Goal: Information Seeking & Learning: Learn about a topic

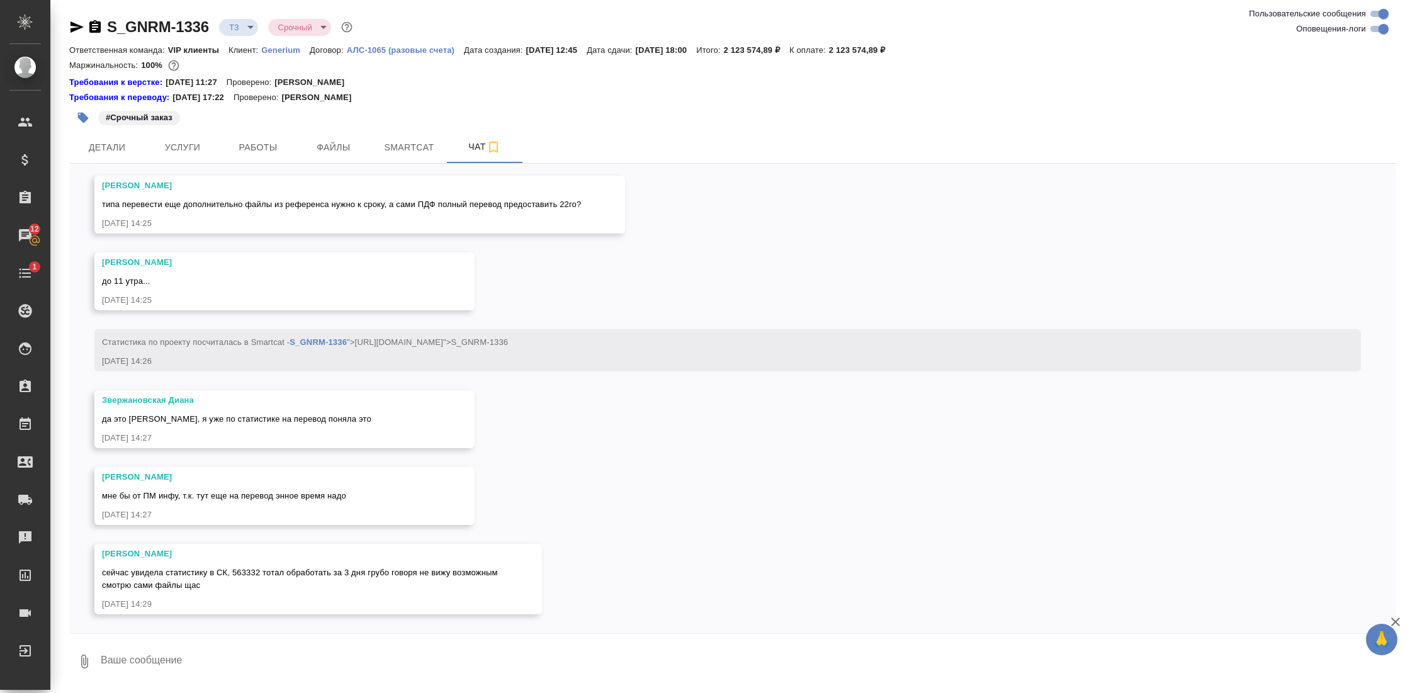
scroll to position [3320, 0]
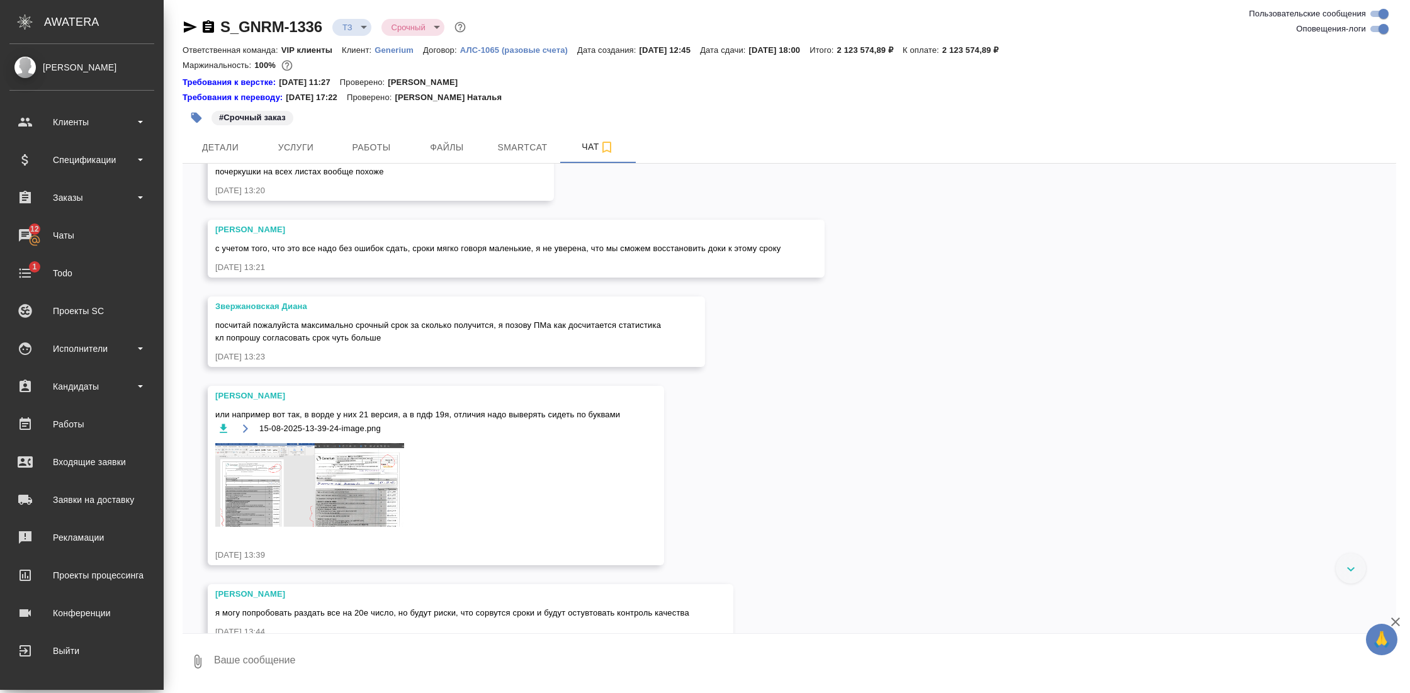
scroll to position [3320, 0]
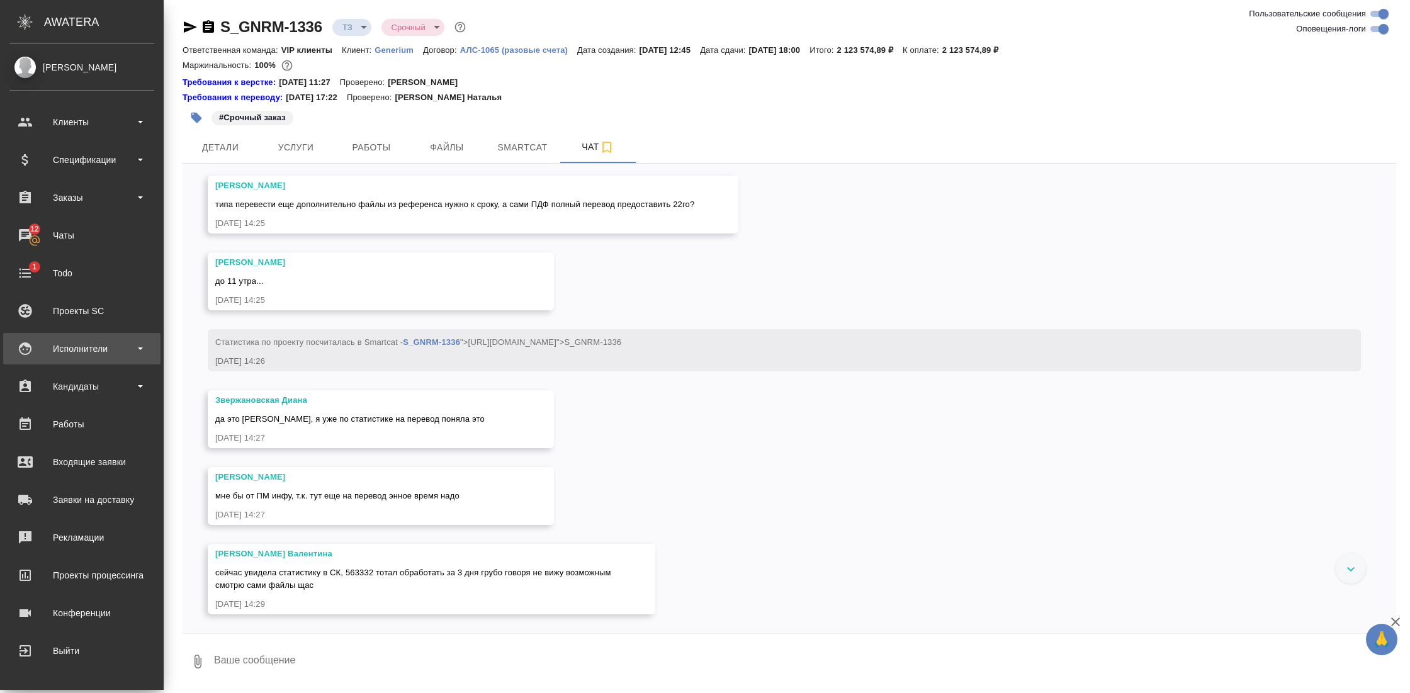
click at [120, 353] on div "Исполнители" at bounding box center [81, 348] width 145 height 19
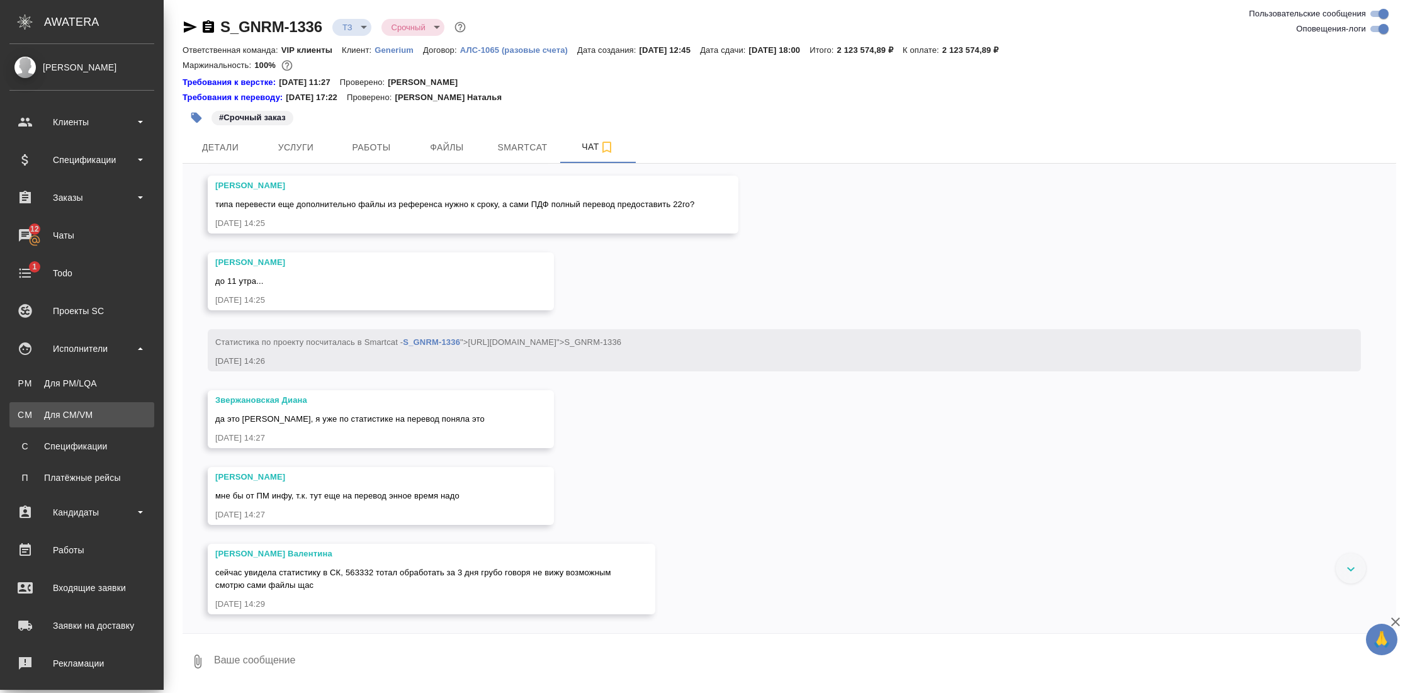
click at [89, 407] on link "CM Для CM/VM" at bounding box center [81, 414] width 145 height 25
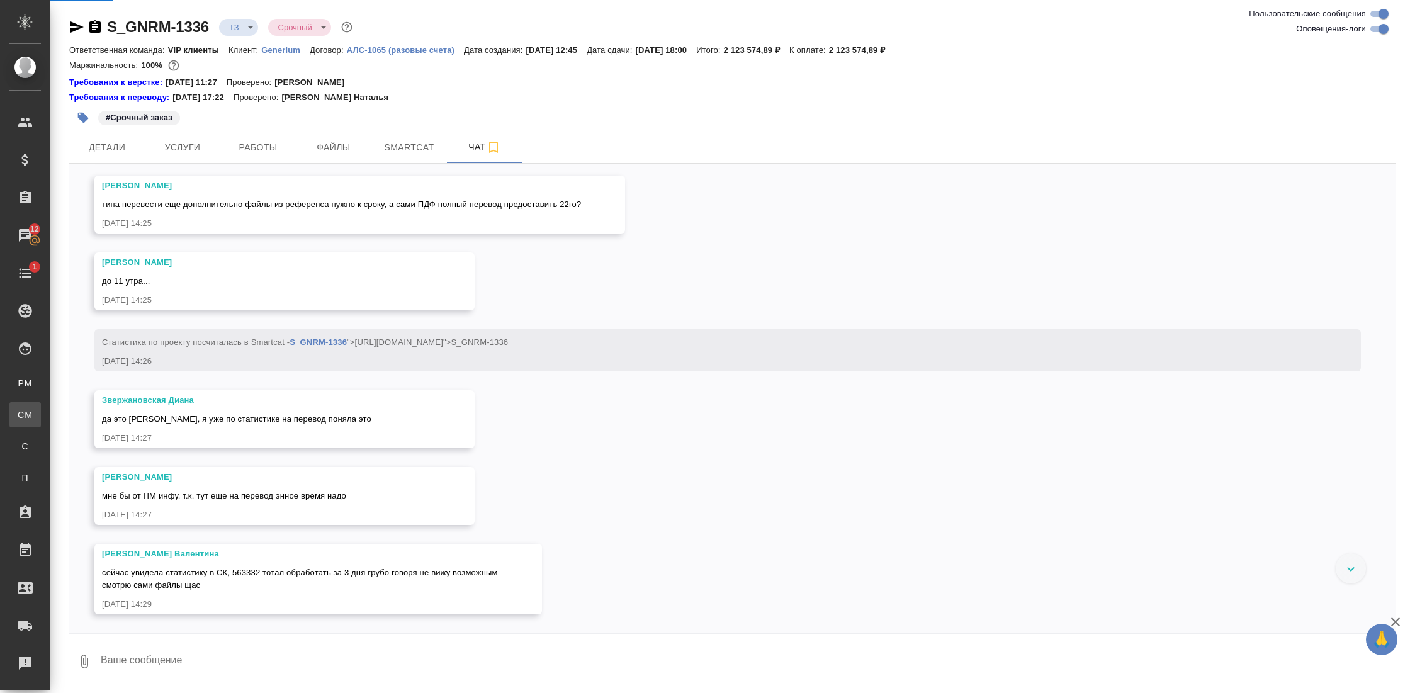
scroll to position [3282, 0]
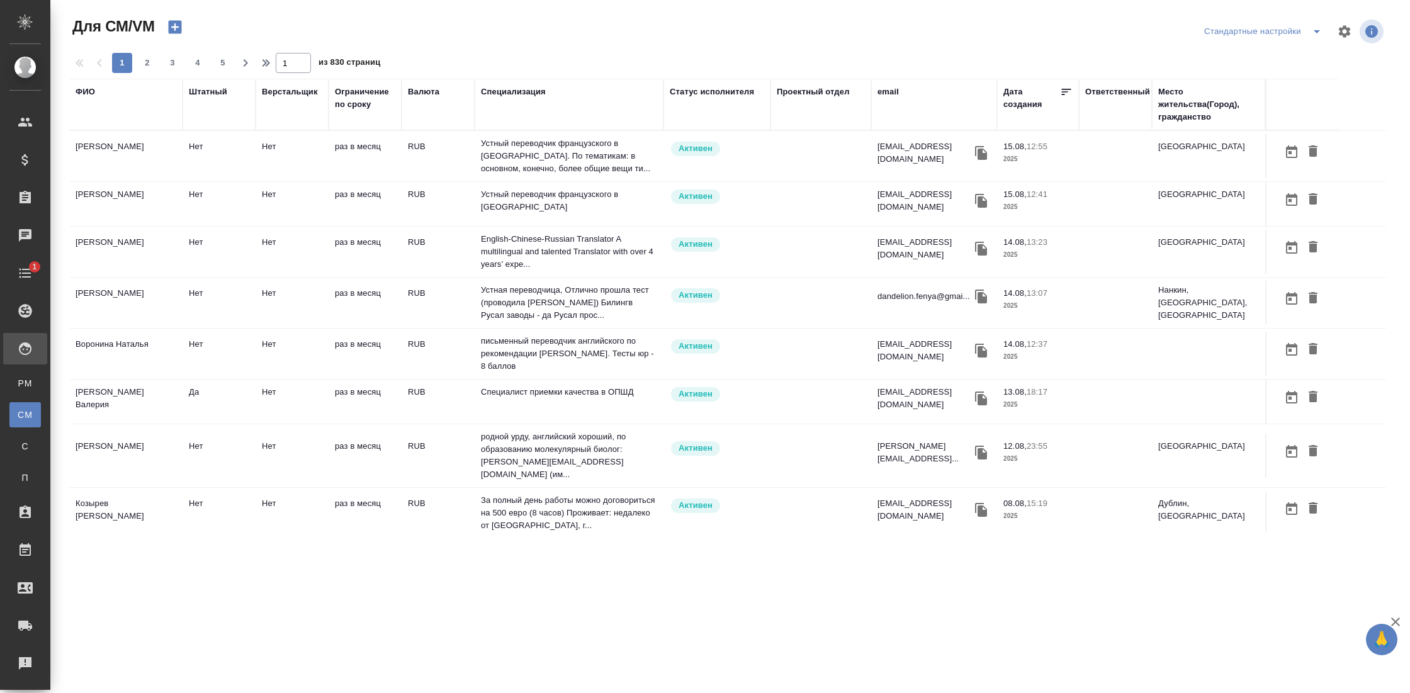
click at [281, 122] on div "Верстальщик" at bounding box center [292, 105] width 60 height 38
click at [281, 93] on div "Верстальщик" at bounding box center [290, 92] width 56 height 13
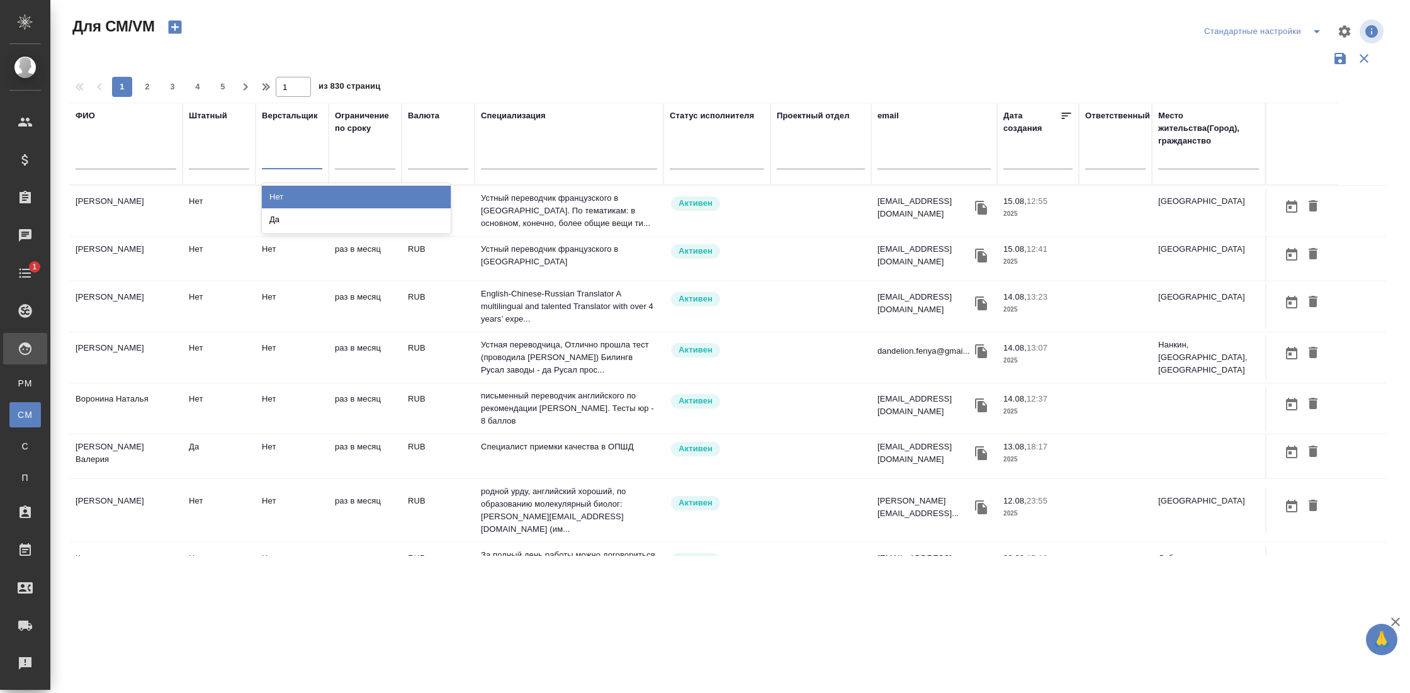
click at [285, 159] on div at bounding box center [292, 157] width 60 height 18
click at [289, 209] on div "Да" at bounding box center [356, 219] width 189 height 23
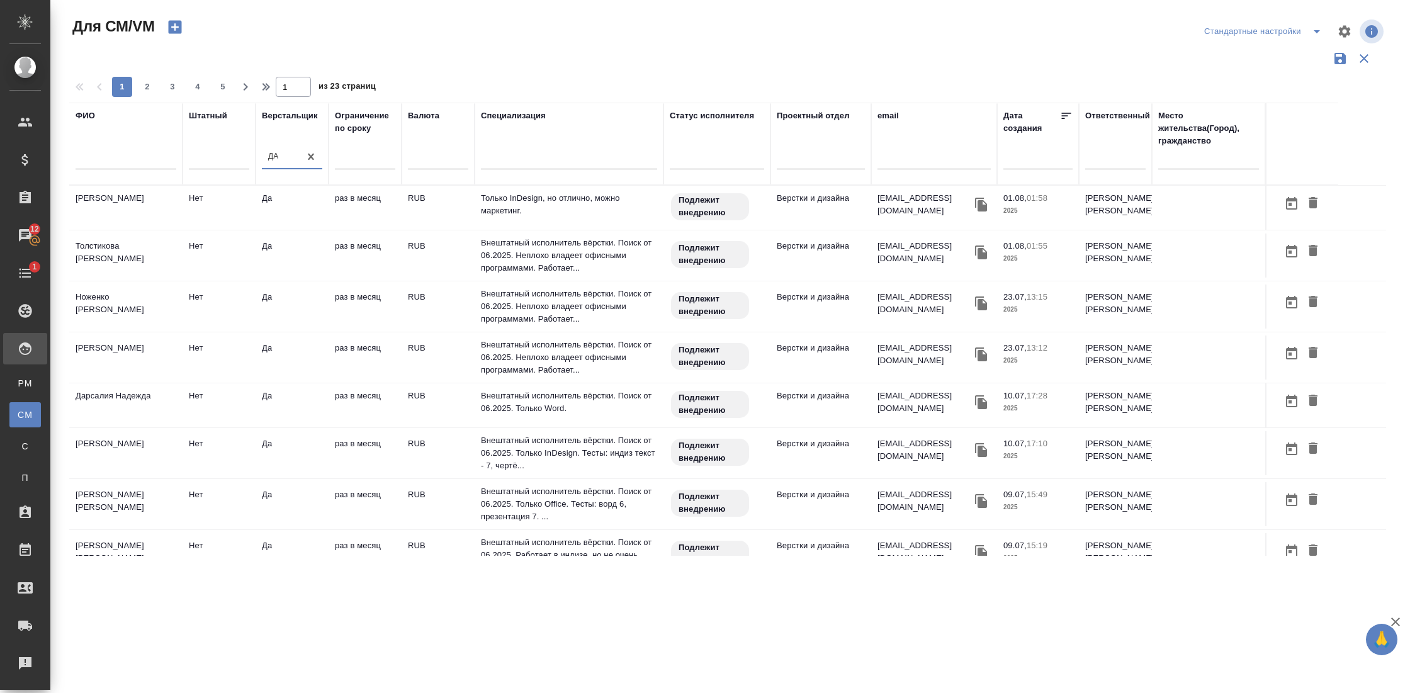
click at [113, 200] on td "Ли Алексей" at bounding box center [125, 208] width 113 height 44
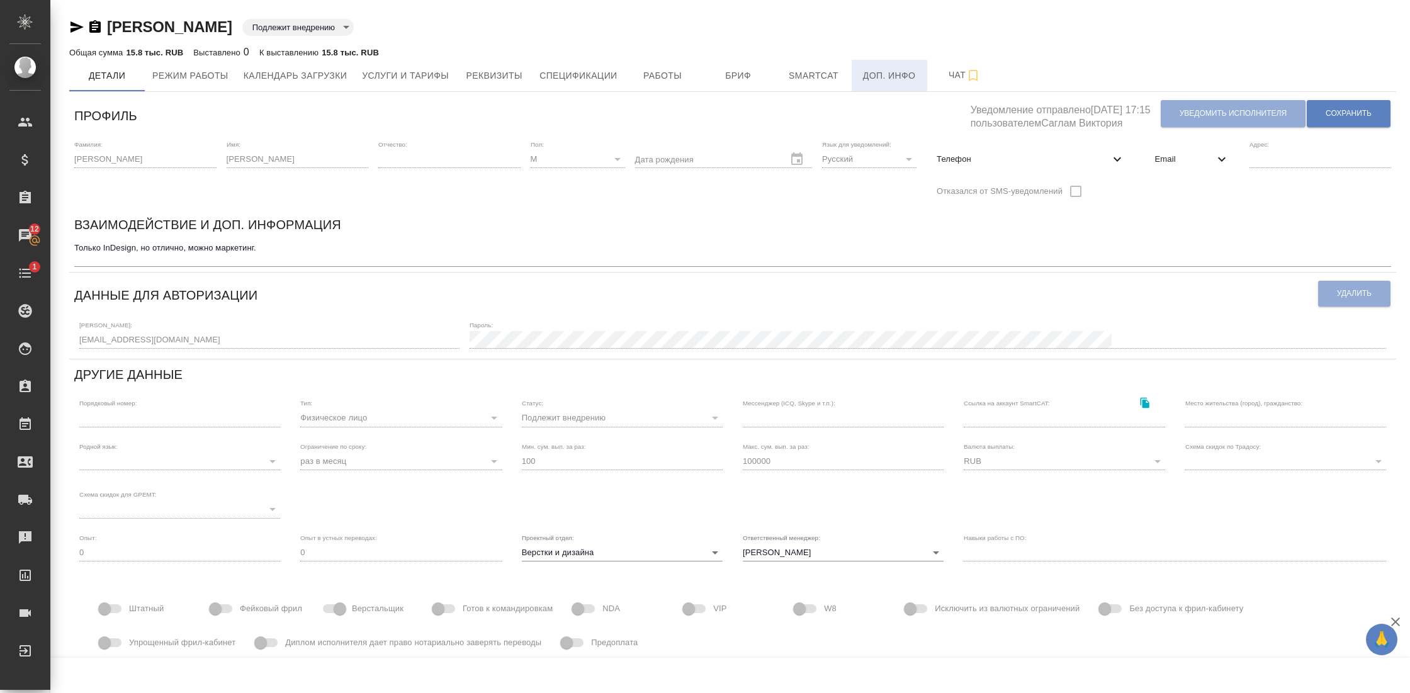
click at [901, 77] on span "Доп. инфо" at bounding box center [889, 76] width 60 height 16
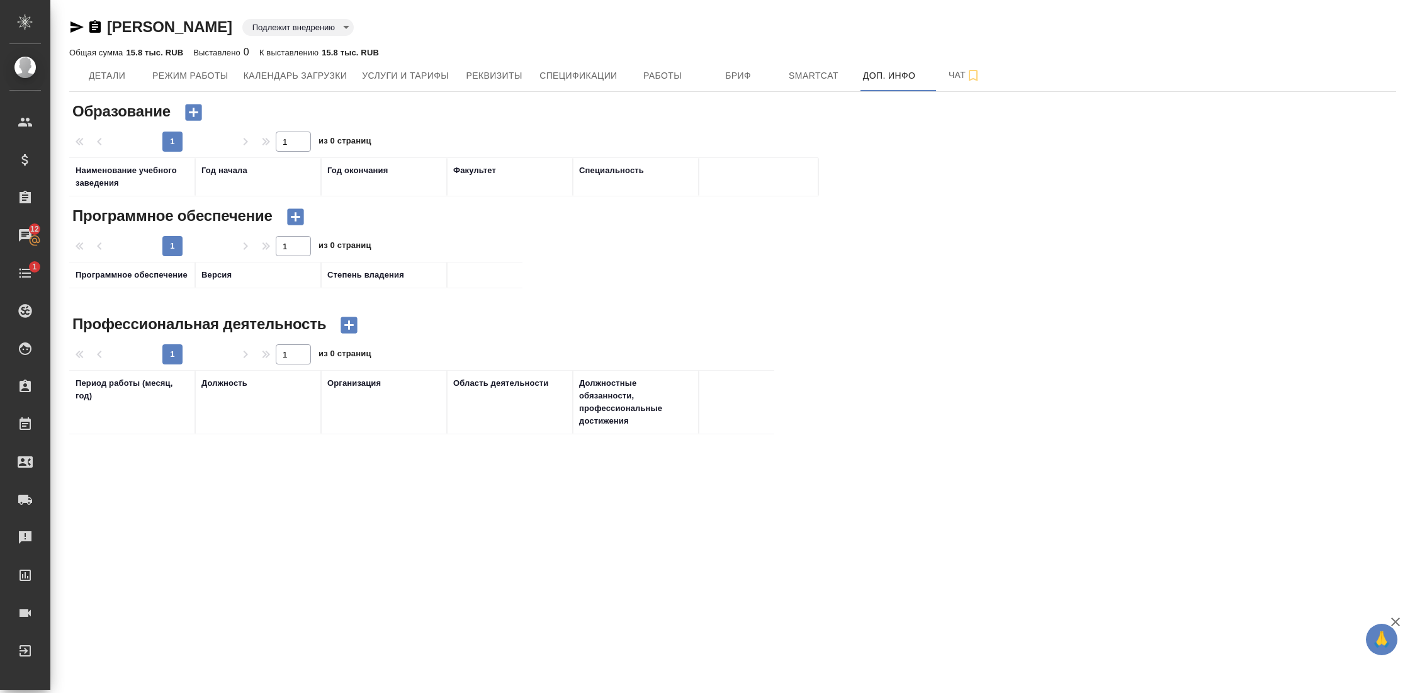
click at [302, 225] on icon "button" at bounding box center [295, 216] width 16 height 16
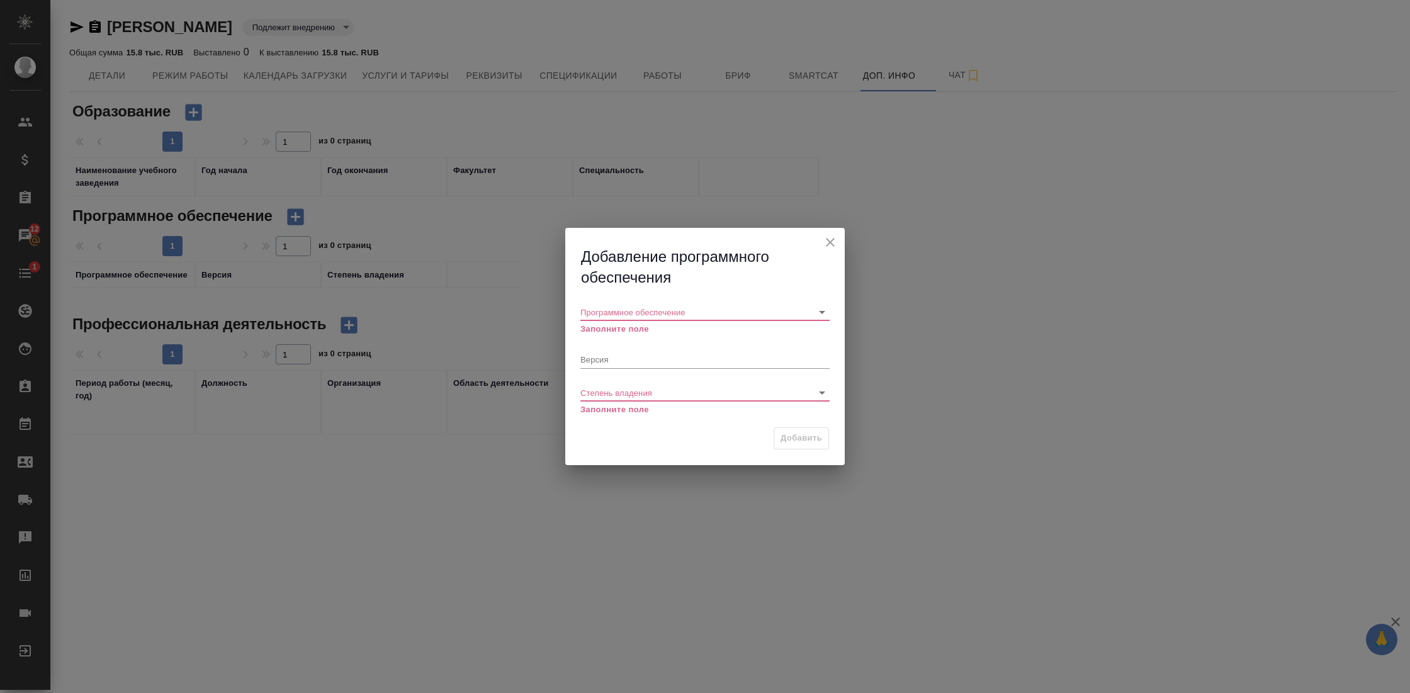
click at [630, 309] on body "🙏 .cls-1 fill:#fff; AWATERA Gostev Yury Клиенты Спецификации Заказы 12 Чаты 1 T…" at bounding box center [705, 346] width 1410 height 693
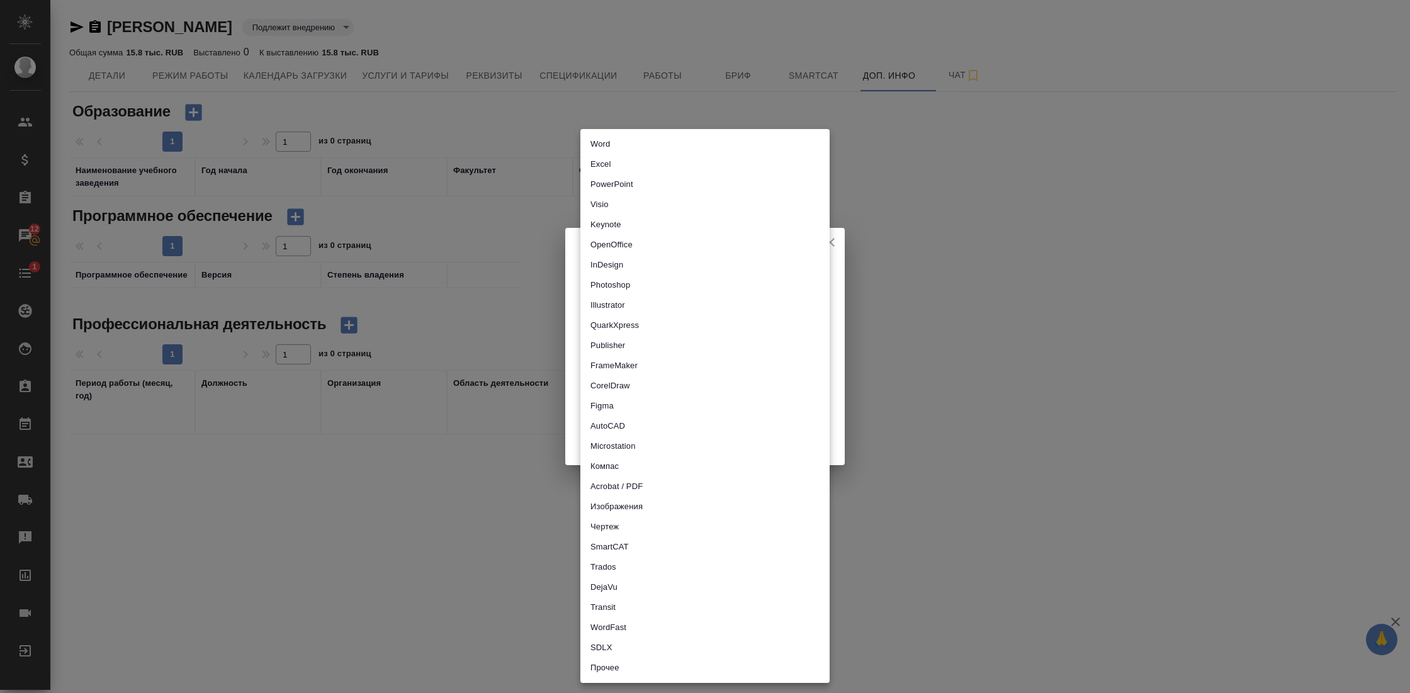
click at [655, 667] on li "Прочее" at bounding box center [705, 668] width 249 height 20
type input "other"
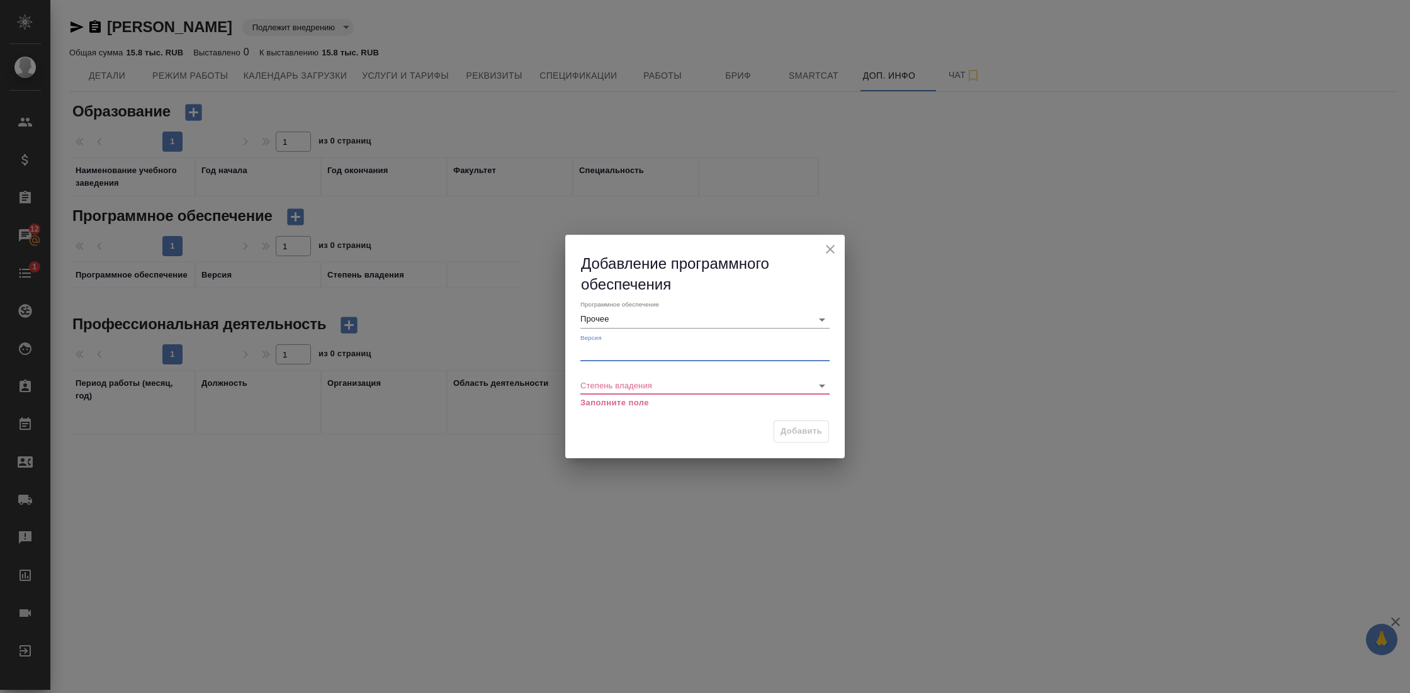
click at [698, 354] on input "text" at bounding box center [705, 353] width 249 height 18
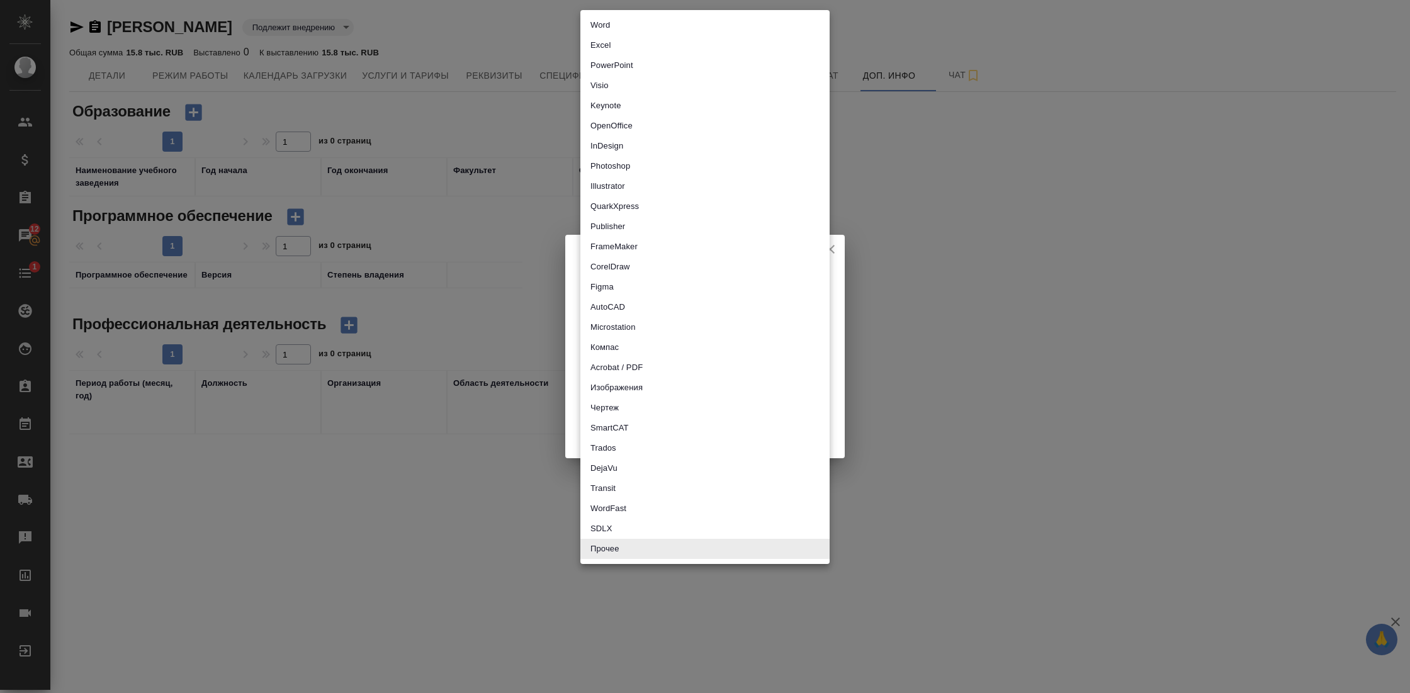
click at [694, 319] on body "🙏 .cls-1 fill:#fff; AWATERA Gostev Yury Клиенты Спецификации Заказы 12 Чаты 1 T…" at bounding box center [705, 346] width 1410 height 693
click at [629, 21] on li "Word" at bounding box center [705, 25] width 249 height 20
type input "word"
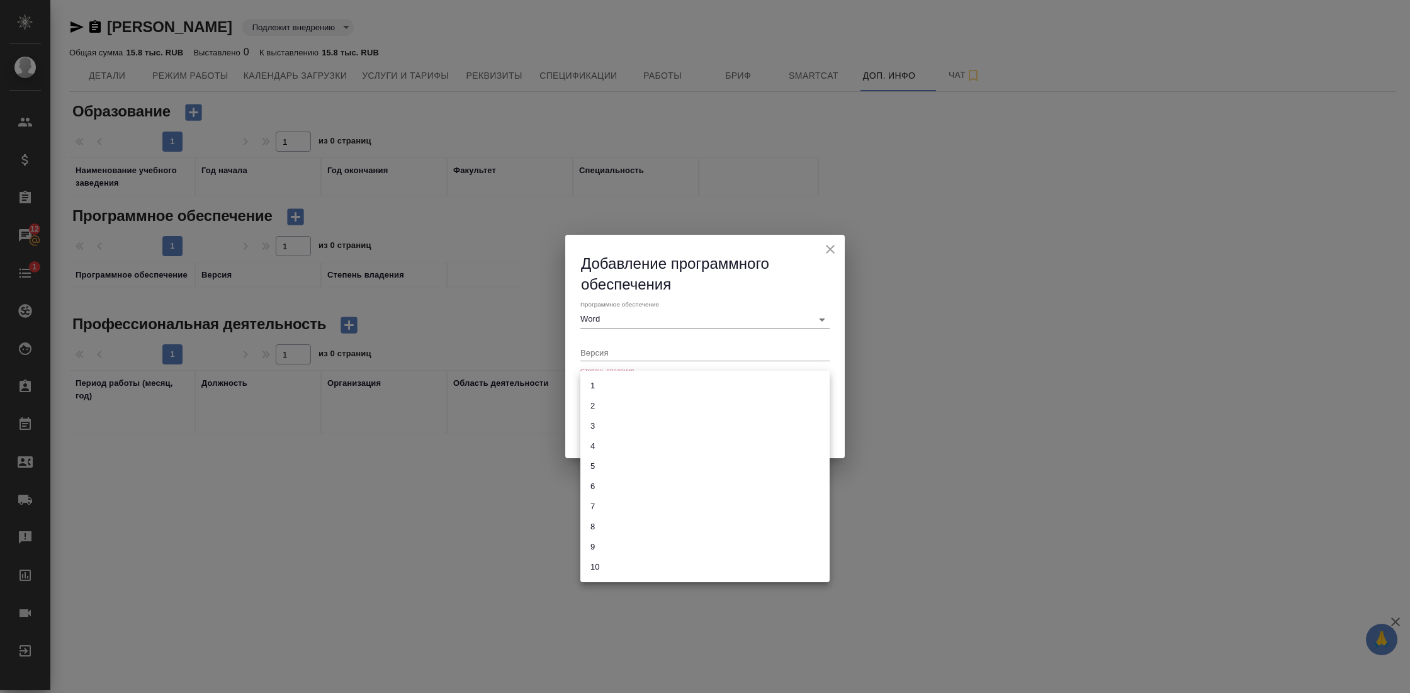
click at [738, 388] on body "🙏 .cls-1 fill:#fff; AWATERA Gostev Yury Клиенты Спецификации Заказы 12 Чаты 1 T…" at bounding box center [705, 346] width 1410 height 693
click at [722, 563] on li "10" at bounding box center [705, 567] width 249 height 20
type input "10"
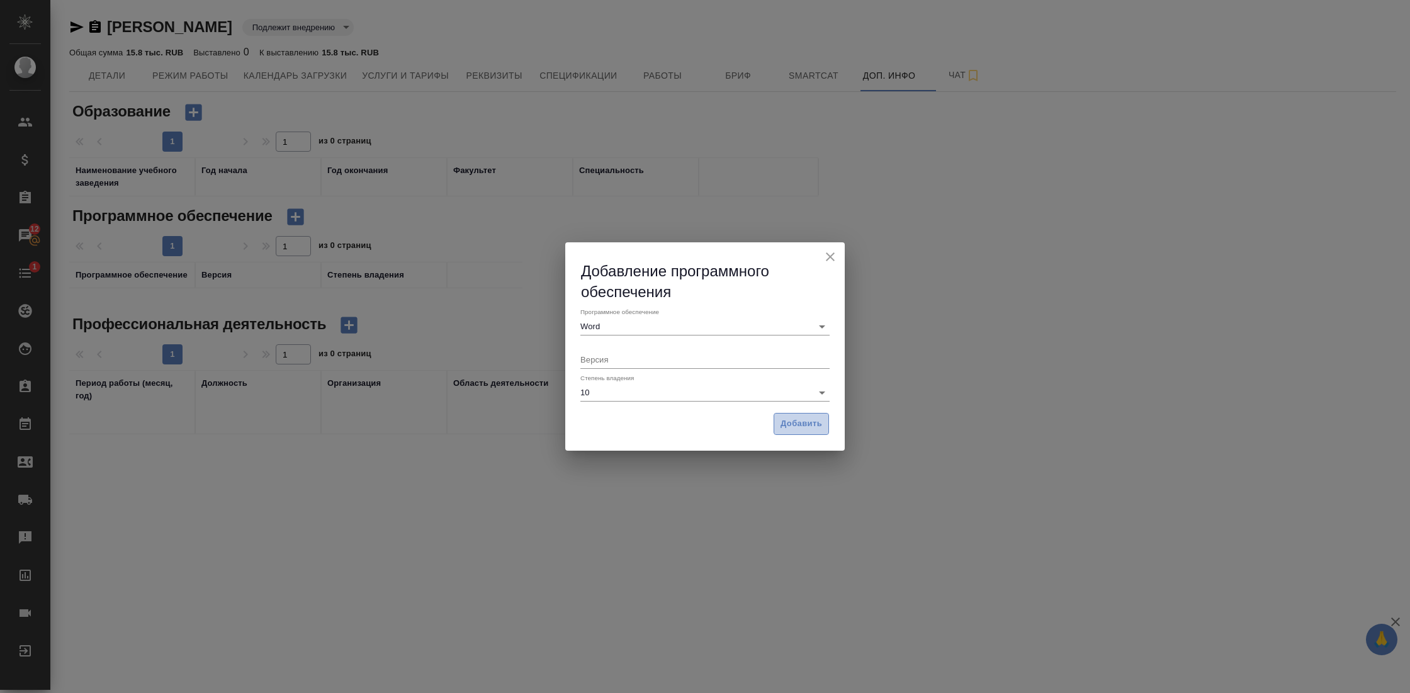
click at [816, 428] on span "Добавить" at bounding box center [802, 424] width 42 height 14
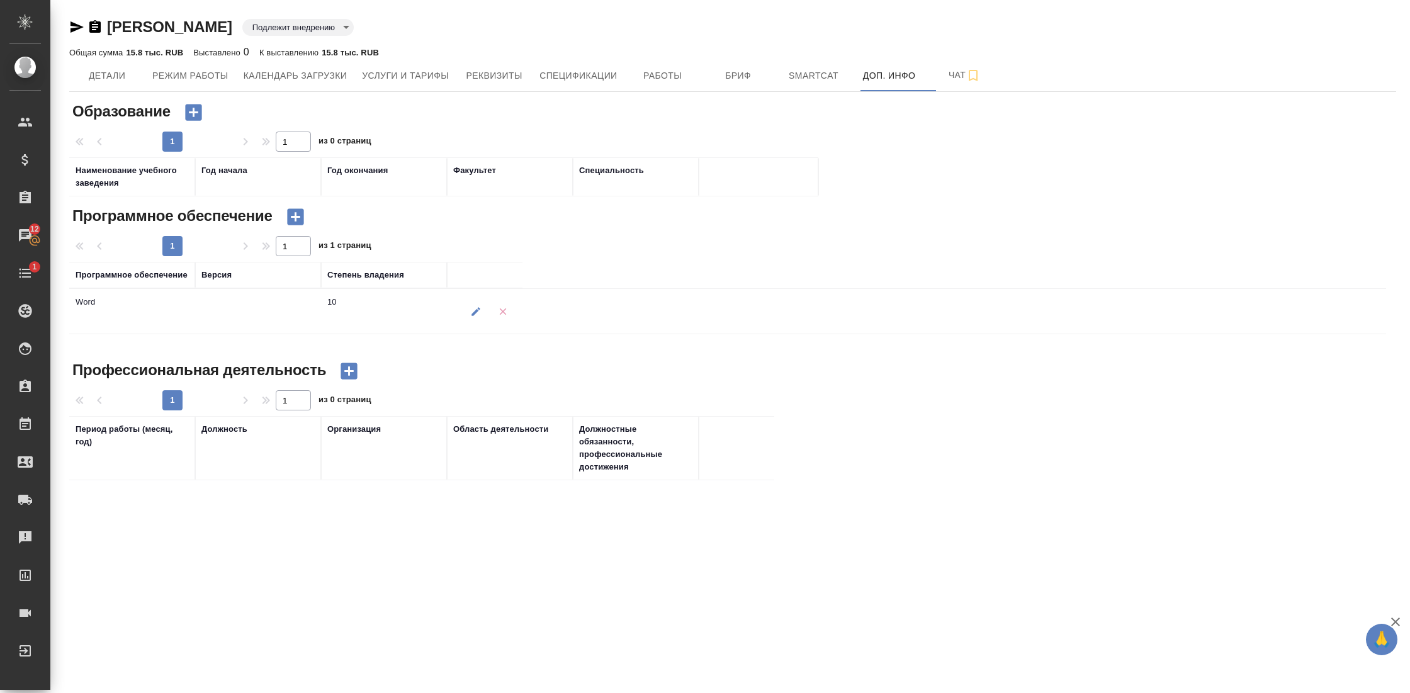
click at [505, 317] on icon "button" at bounding box center [502, 311] width 11 height 11
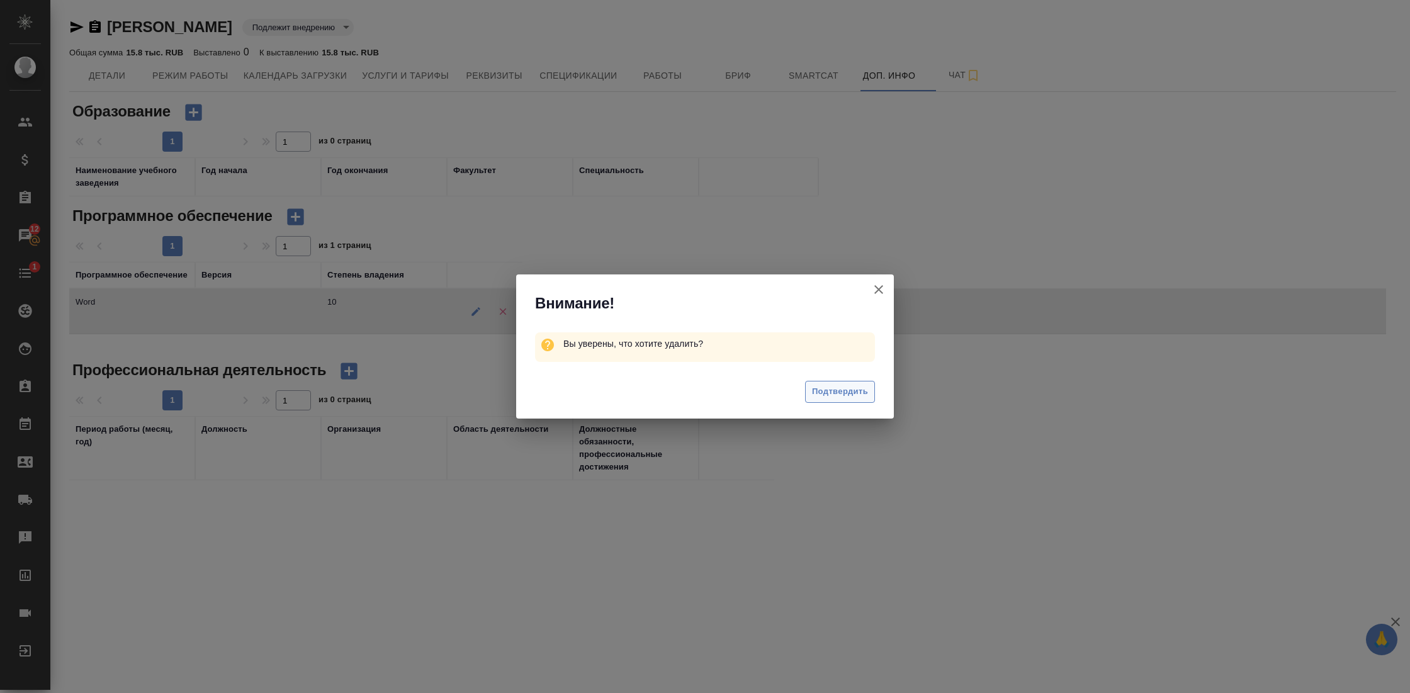
click at [817, 388] on span "Подтвердить" at bounding box center [840, 392] width 56 height 14
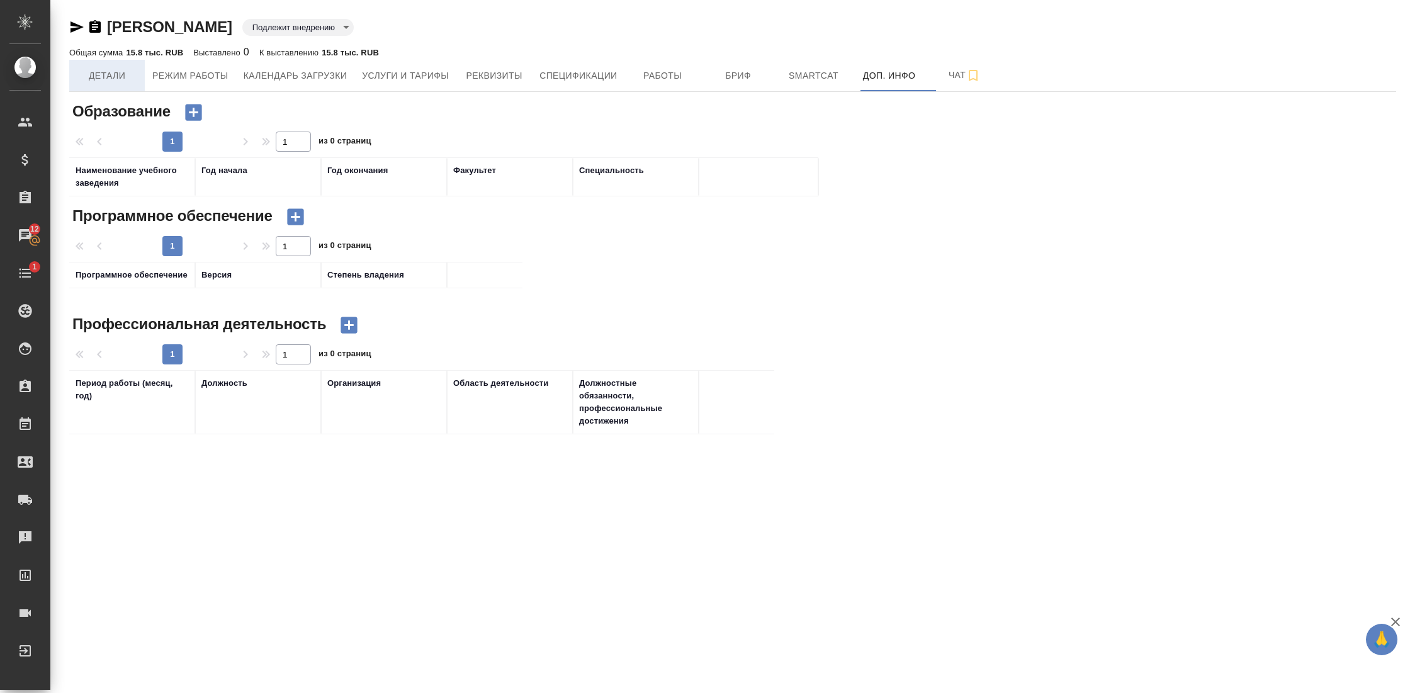
click at [101, 74] on span "Детали" at bounding box center [107, 76] width 60 height 16
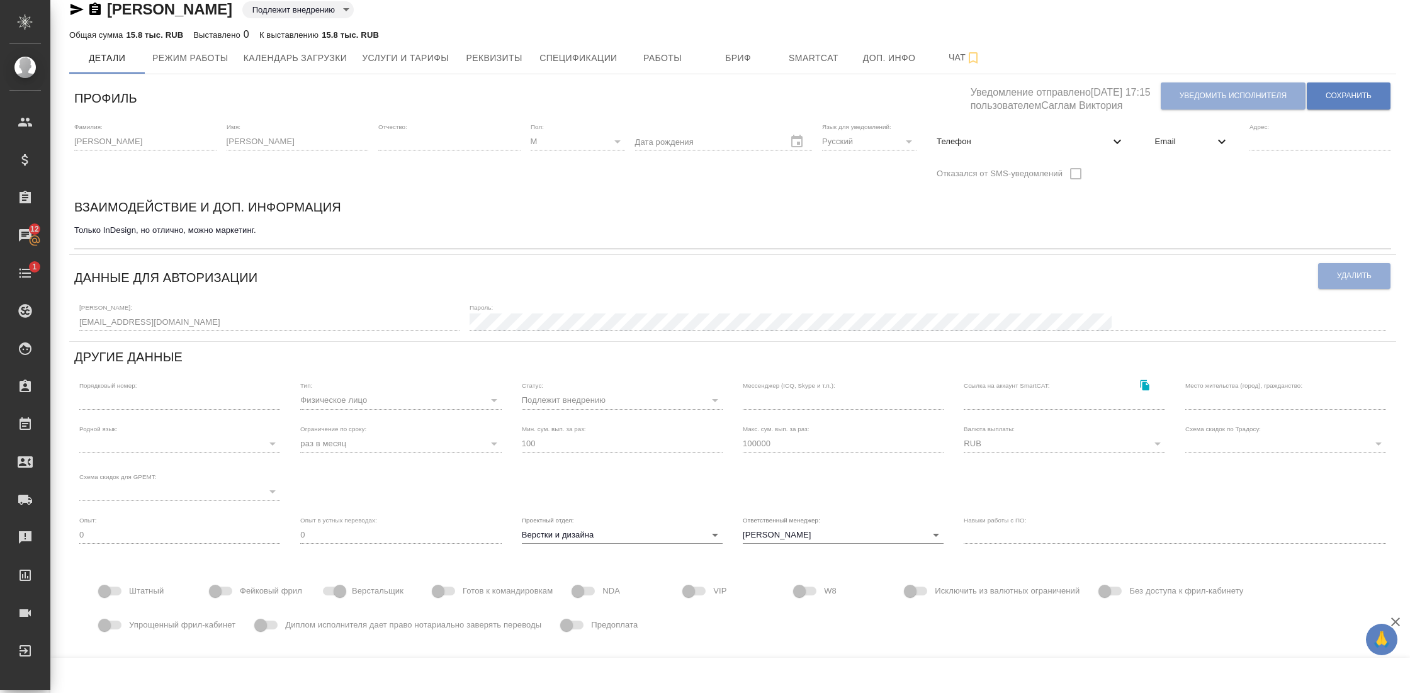
scroll to position [21, 0]
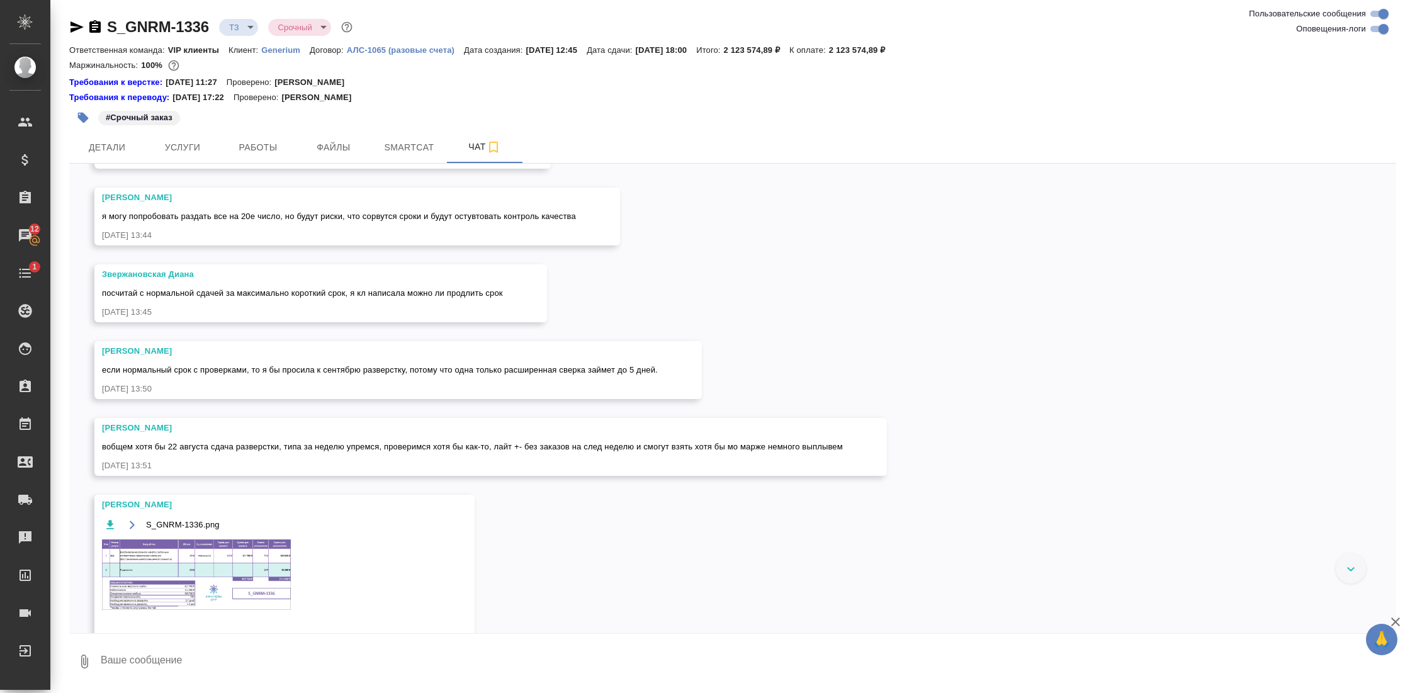
scroll to position [2191, 0]
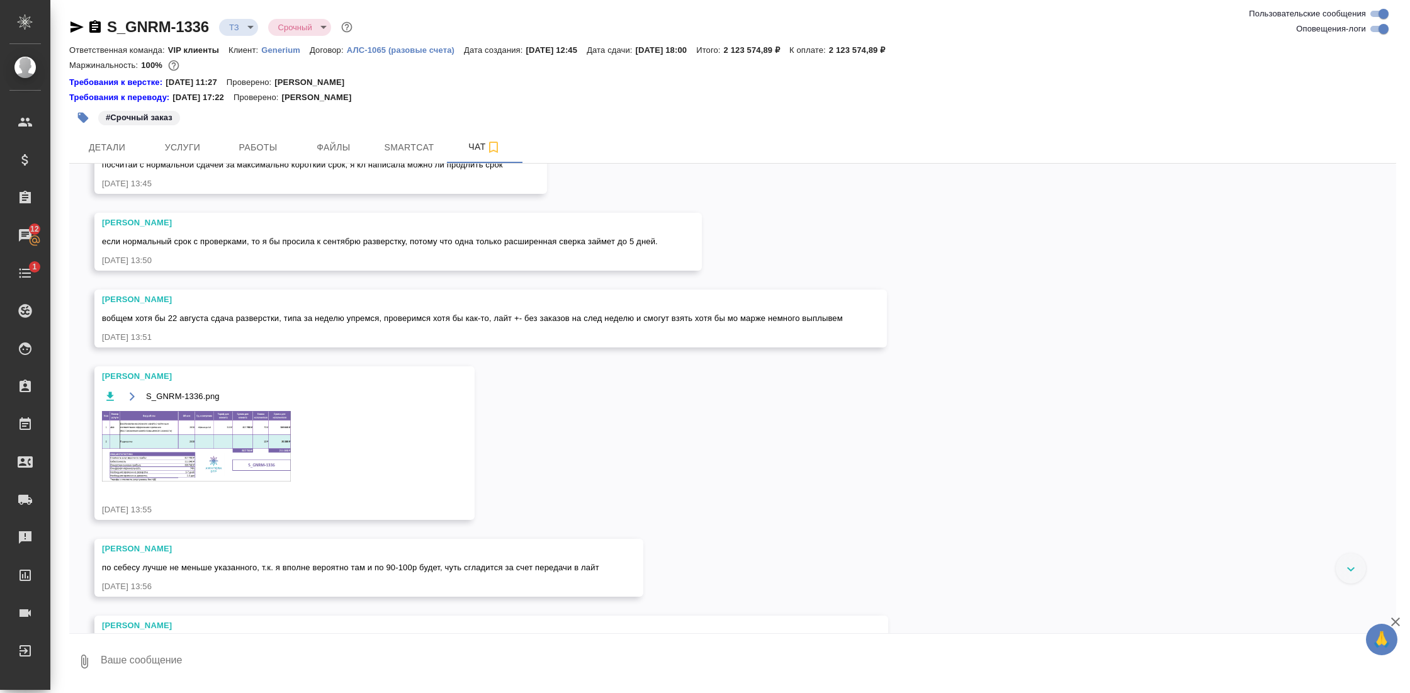
click at [230, 434] on img at bounding box center [196, 446] width 189 height 71
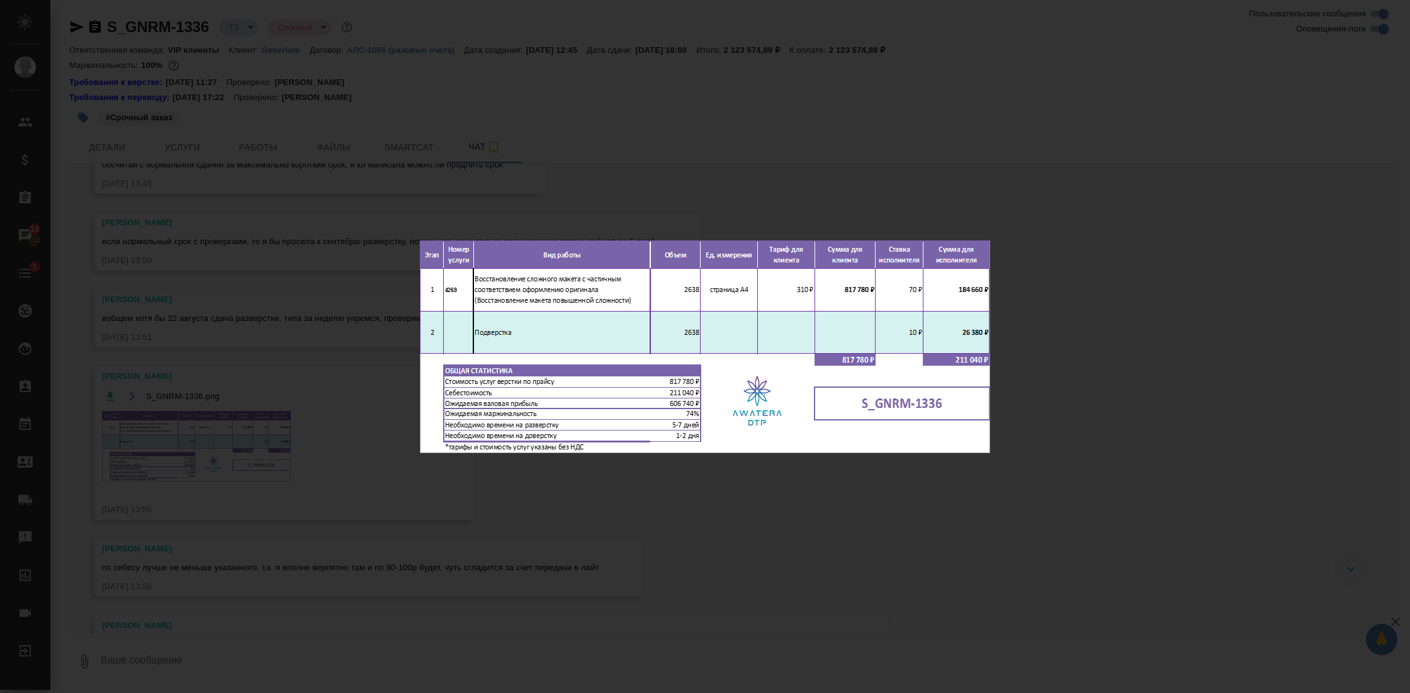
click at [889, 499] on div "S_GNRM-1336.png 1 of 1" at bounding box center [705, 346] width 1410 height 693
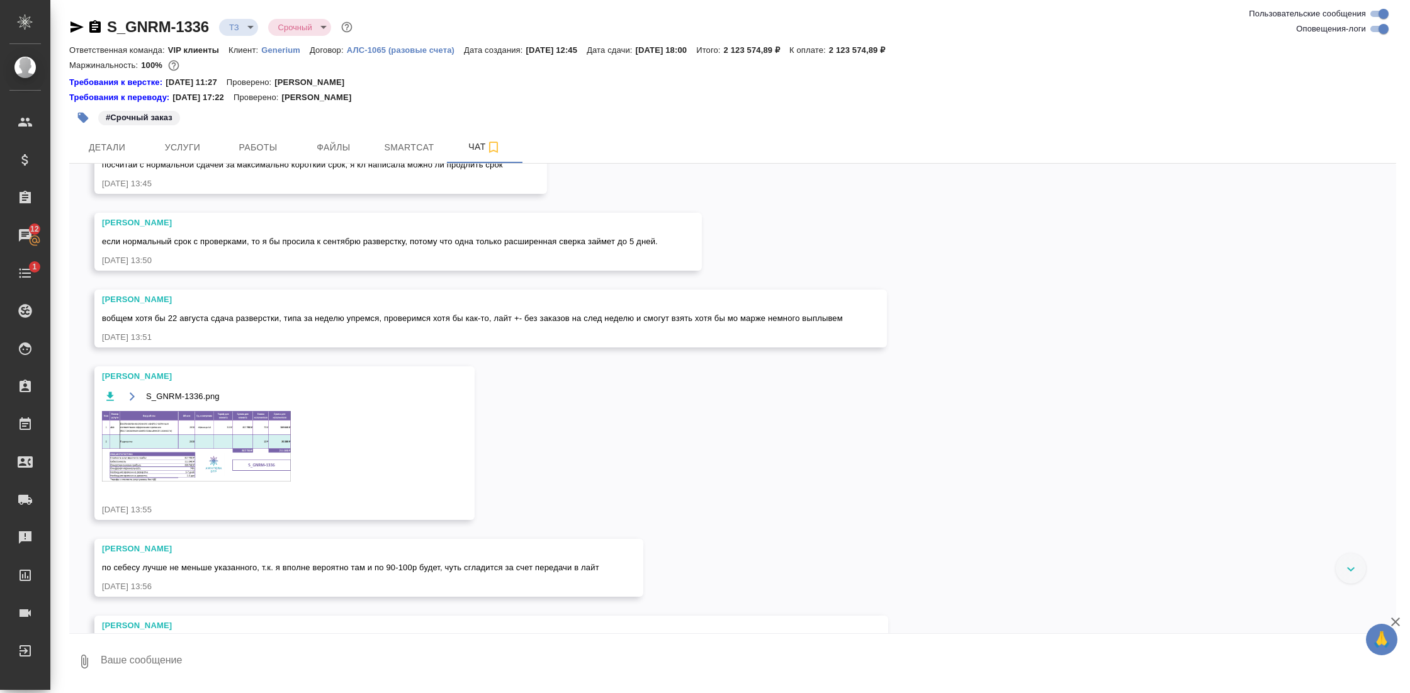
click at [252, 439] on img at bounding box center [196, 446] width 189 height 71
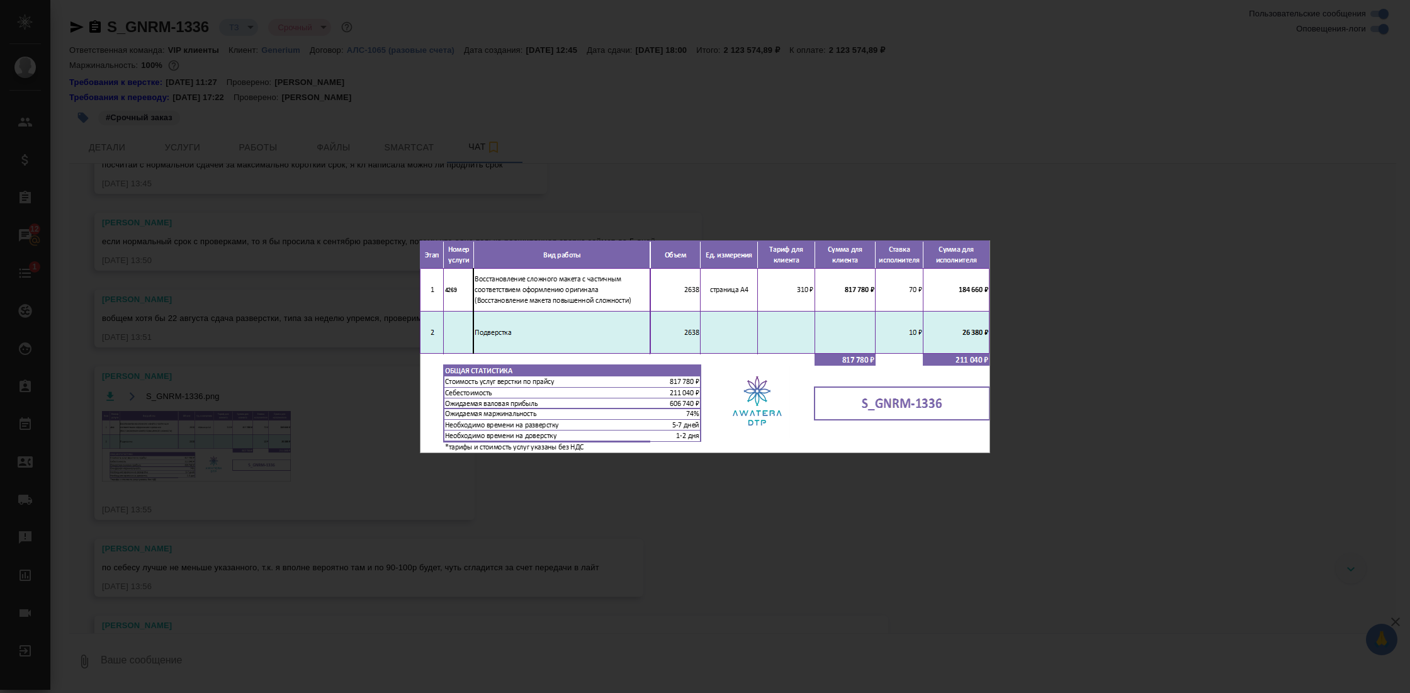
click at [890, 505] on div "S_GNRM-1336.png 1 of 1" at bounding box center [705, 346] width 1410 height 693
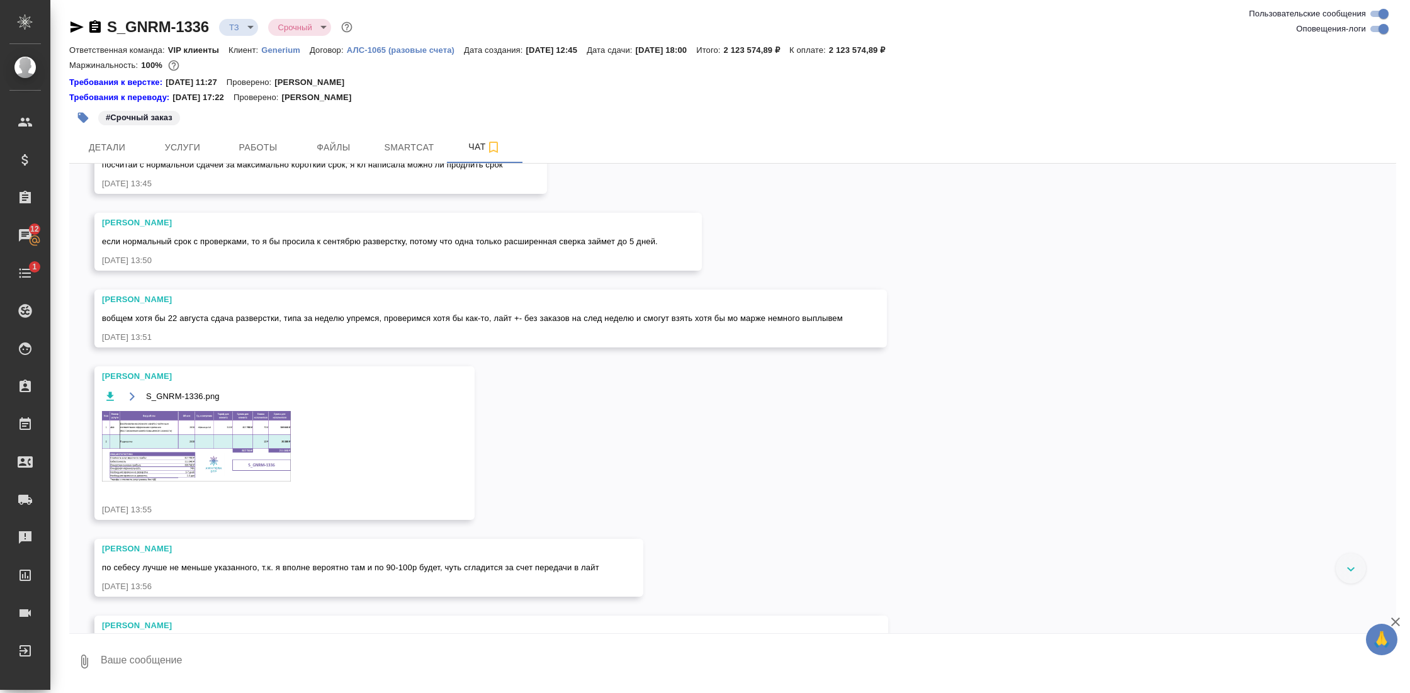
click at [417, 52] on p "АЛС-1065 (разовые счета)" at bounding box center [405, 49] width 117 height 9
click at [115, 160] on button "Детали" at bounding box center [107, 147] width 76 height 31
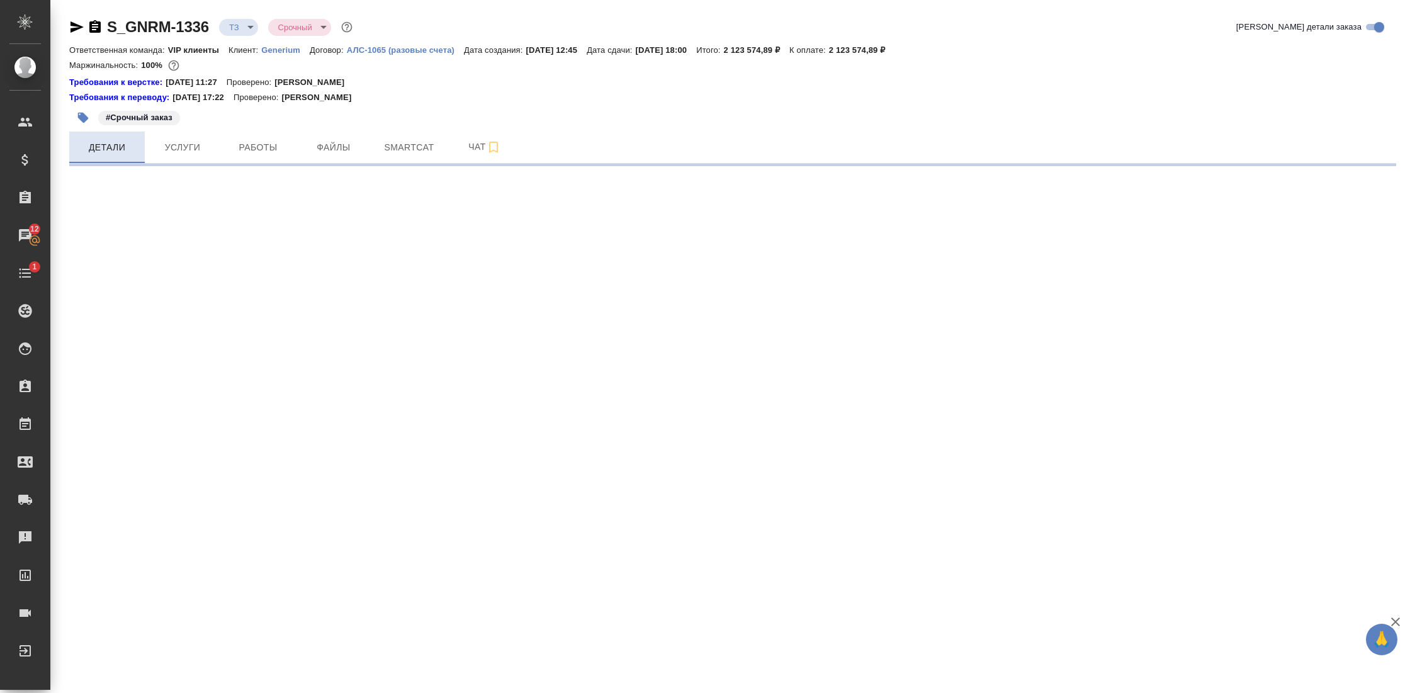
select select "RU"
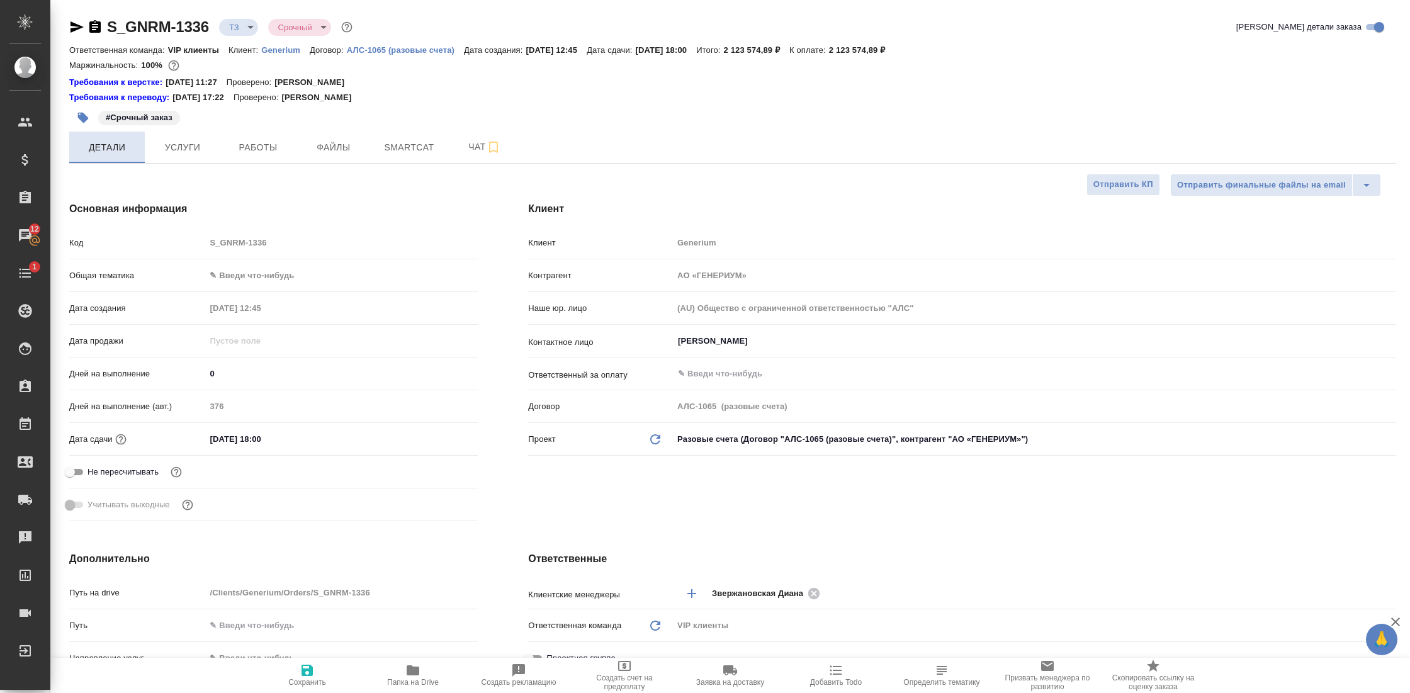
type textarea "x"
type input "Грабко Мария"
type input "Комаров Роман"
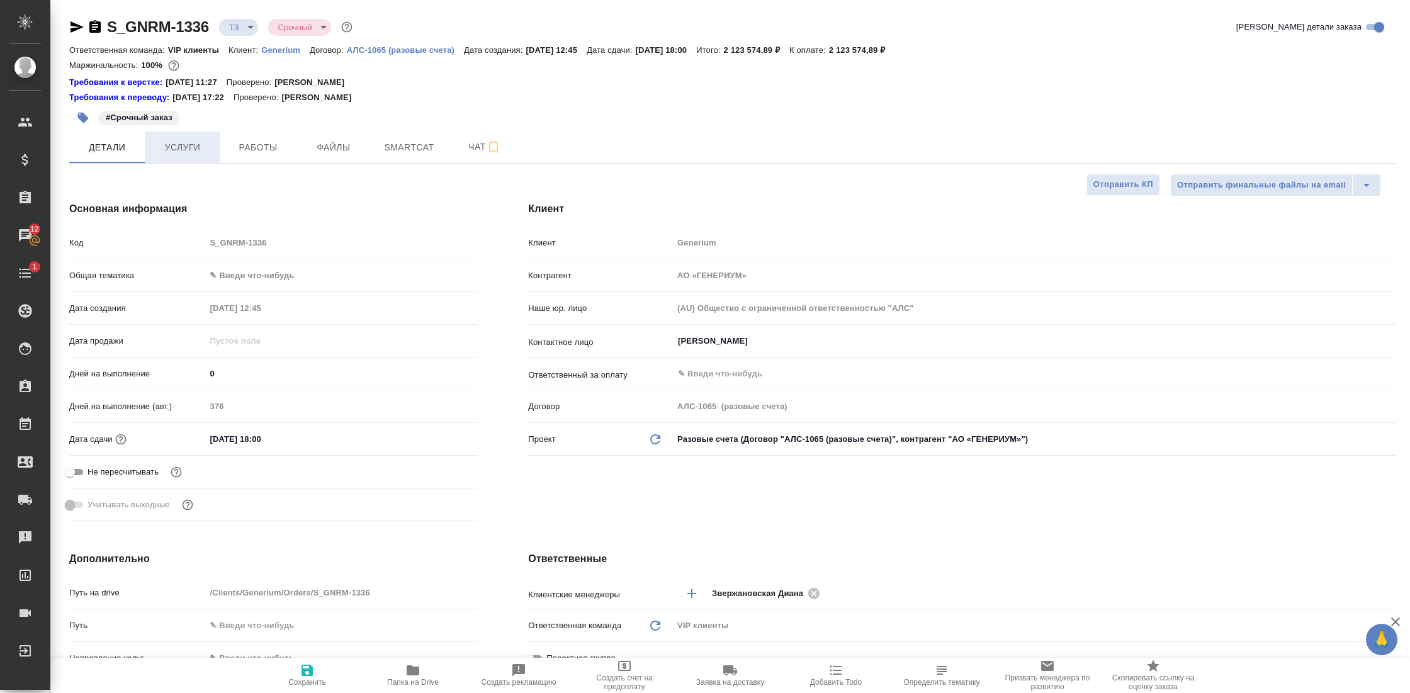
click at [190, 135] on button "Услуги" at bounding box center [183, 147] width 76 height 31
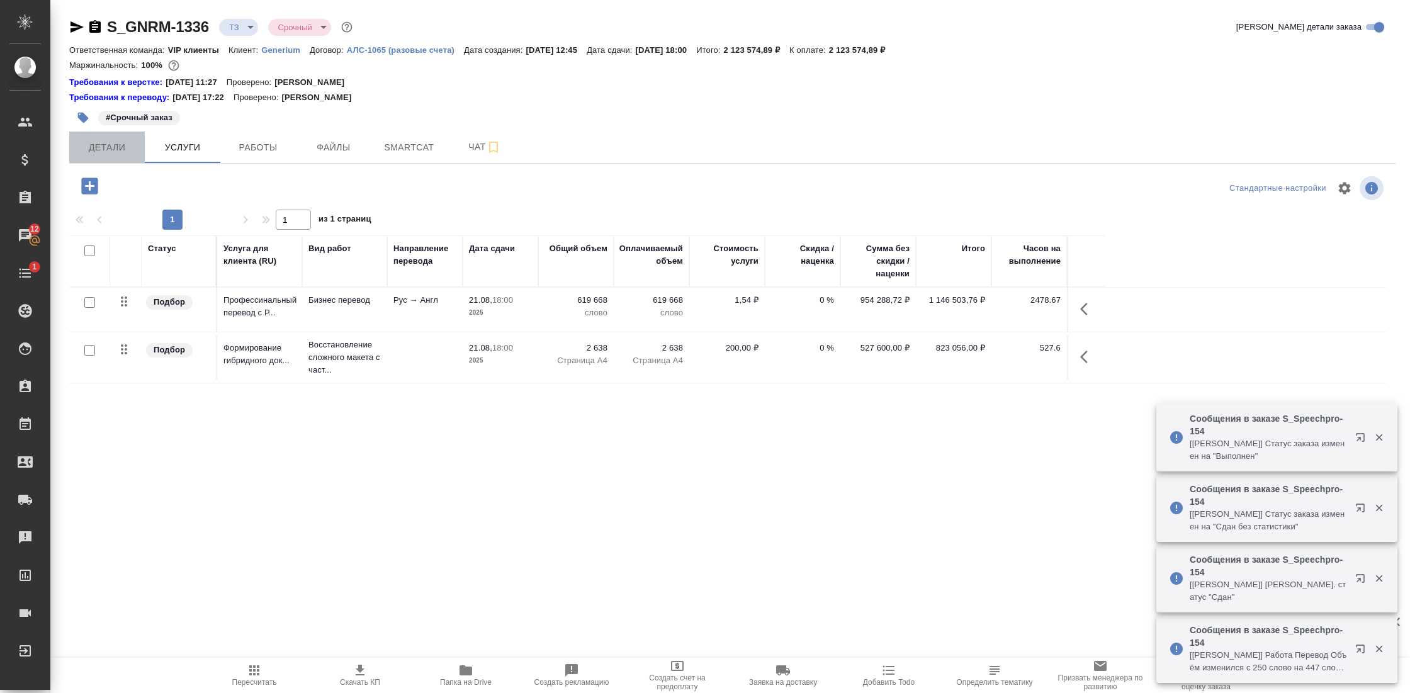
click at [129, 152] on span "Детали" at bounding box center [107, 148] width 60 height 16
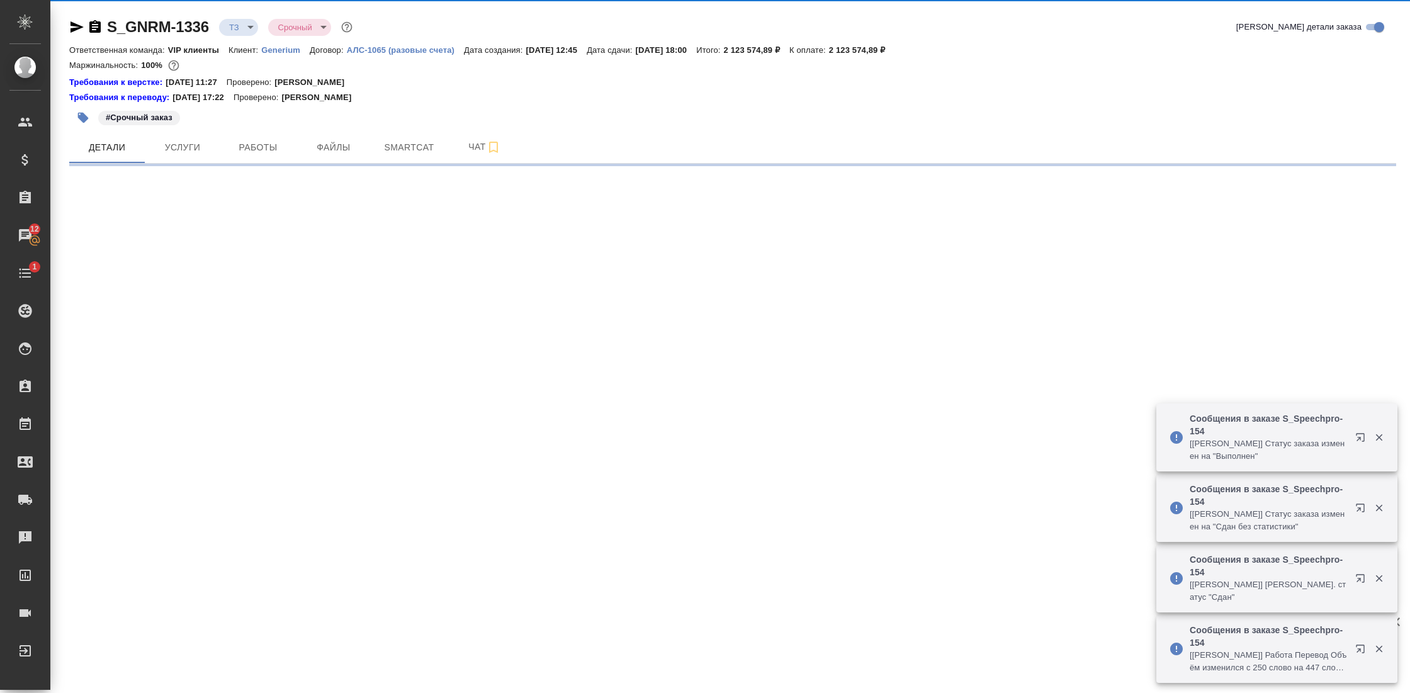
select select "RU"
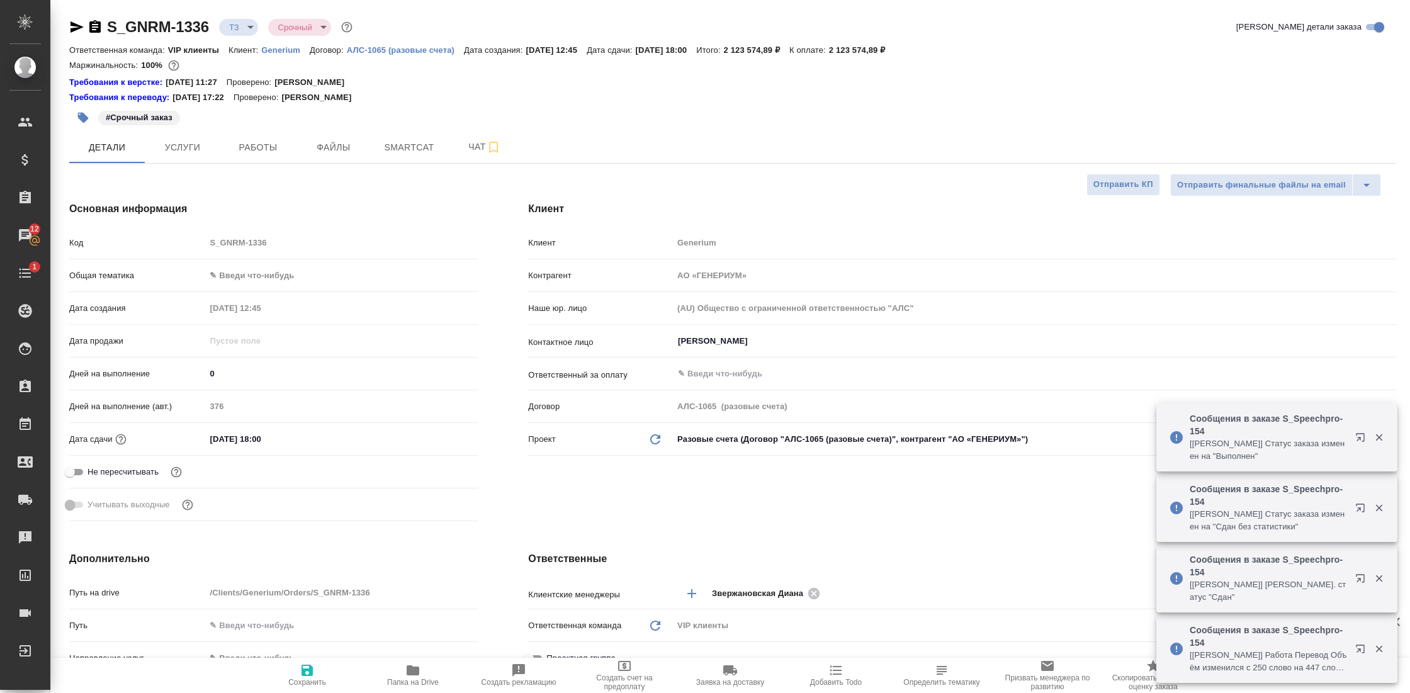
type textarea "x"
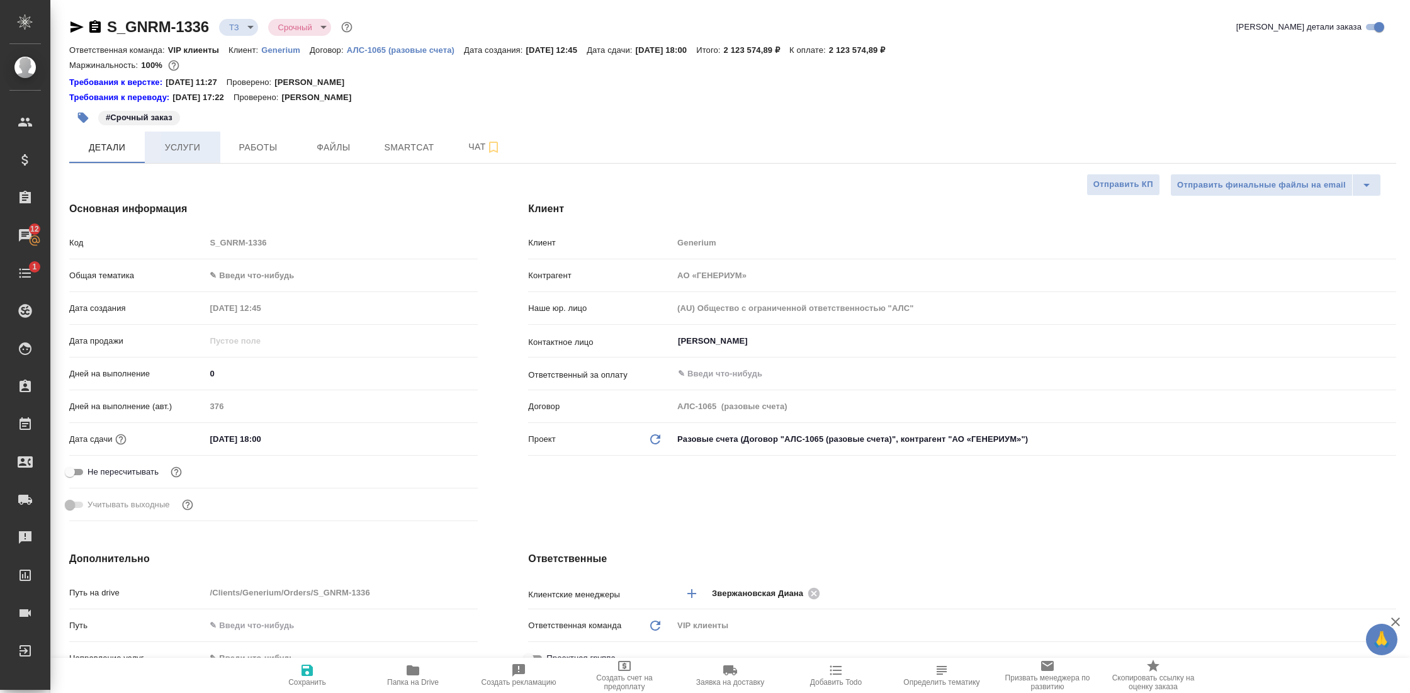
click at [191, 140] on span "Услуги" at bounding box center [182, 148] width 60 height 16
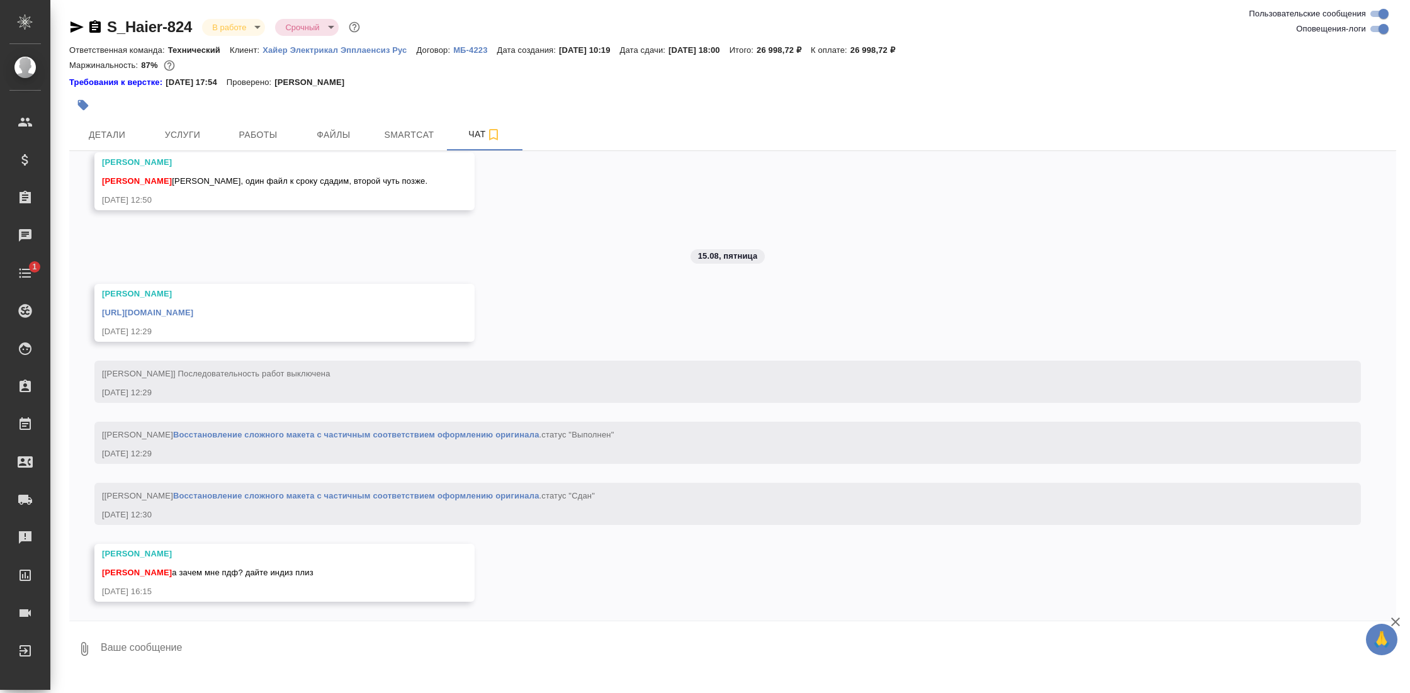
scroll to position [3127, 0]
click at [276, 122] on button "Работы" at bounding box center [258, 134] width 76 height 31
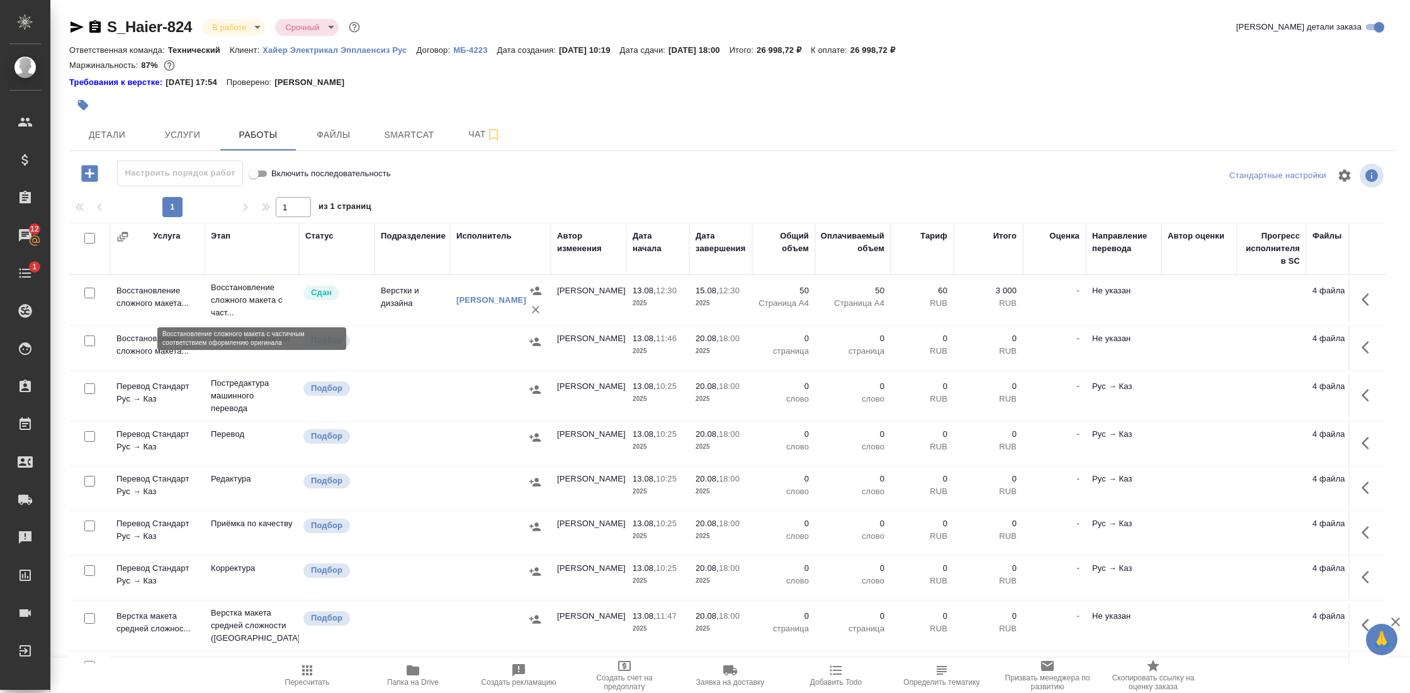
click at [234, 293] on p "Восстановление сложного макета с част..." at bounding box center [252, 300] width 82 height 38
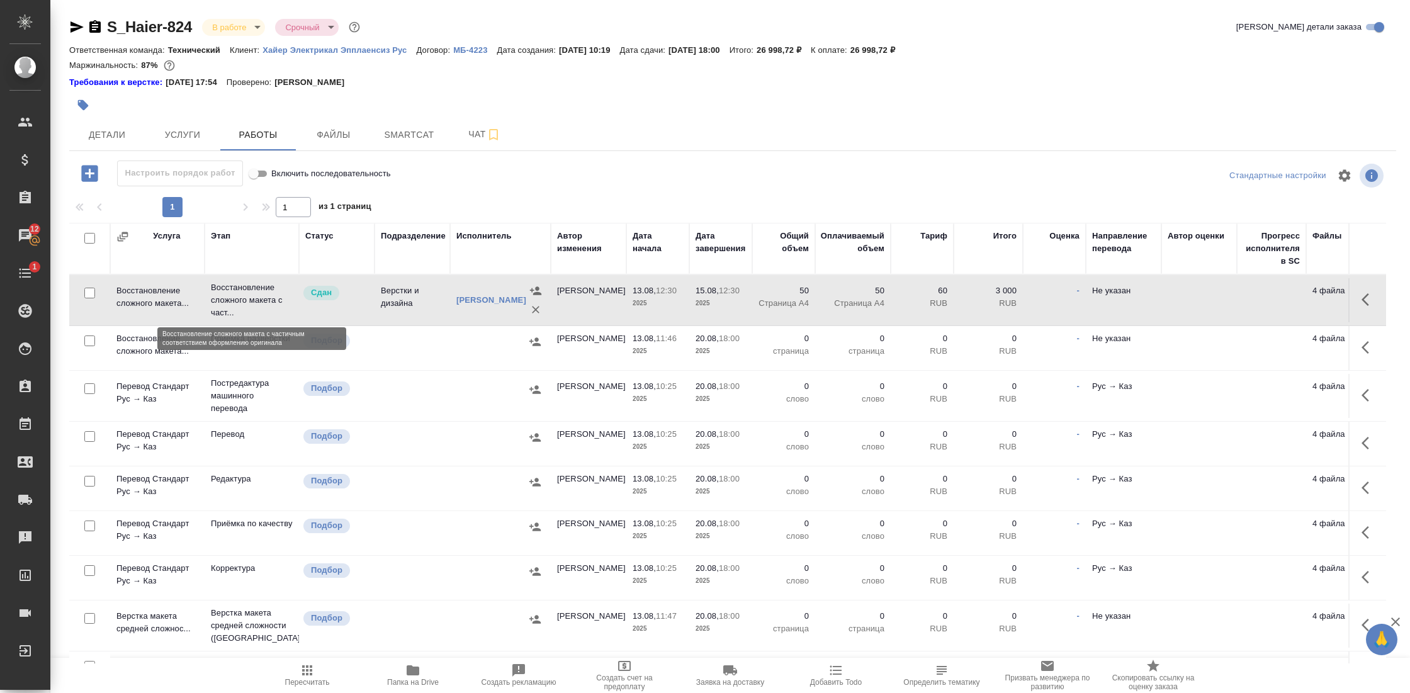
click at [234, 293] on p "Восстановление сложного макета с част..." at bounding box center [252, 300] width 82 height 38
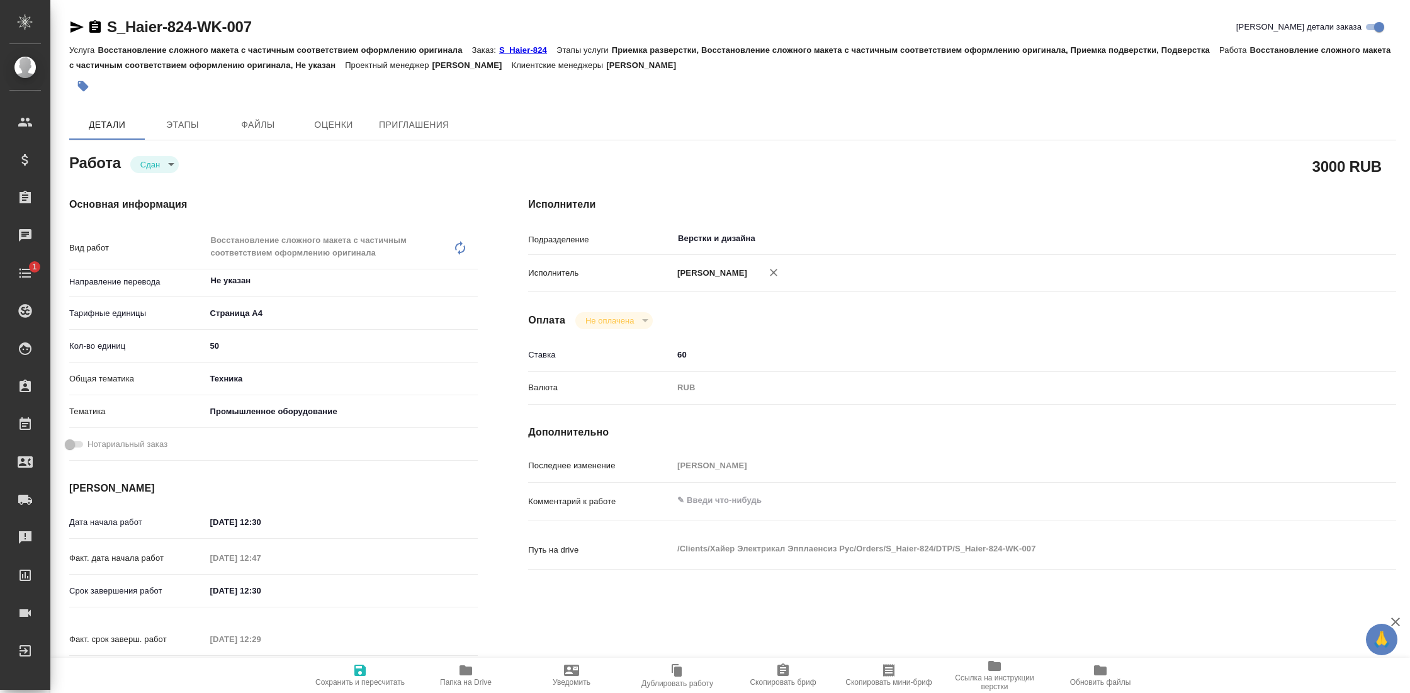
type textarea "x"
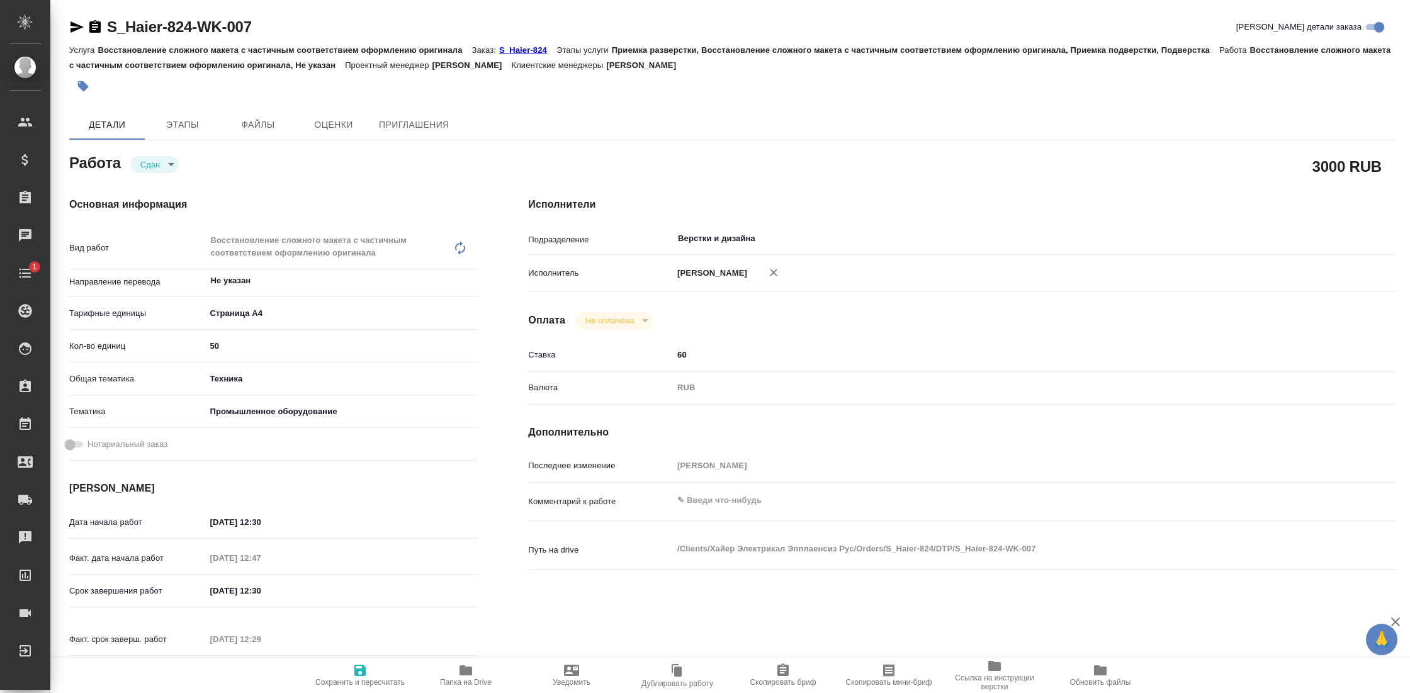
type textarea "x"
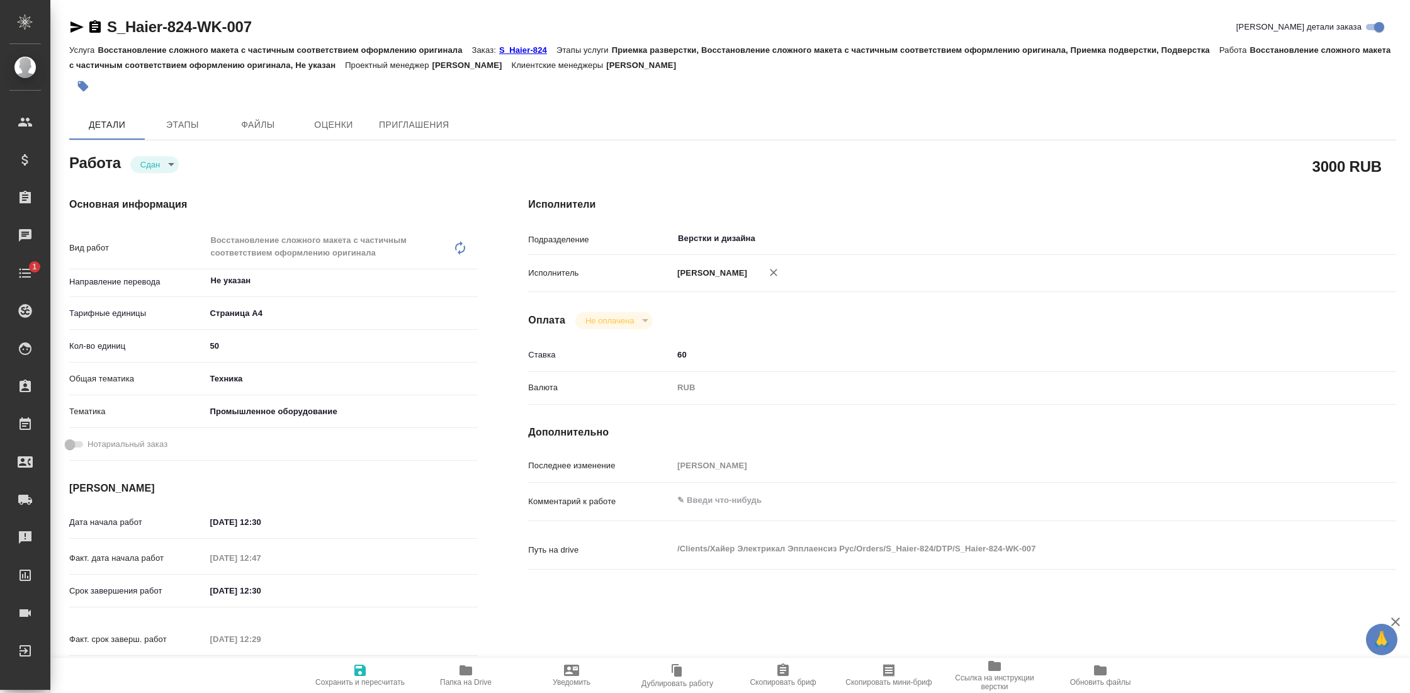
type textarea "x"
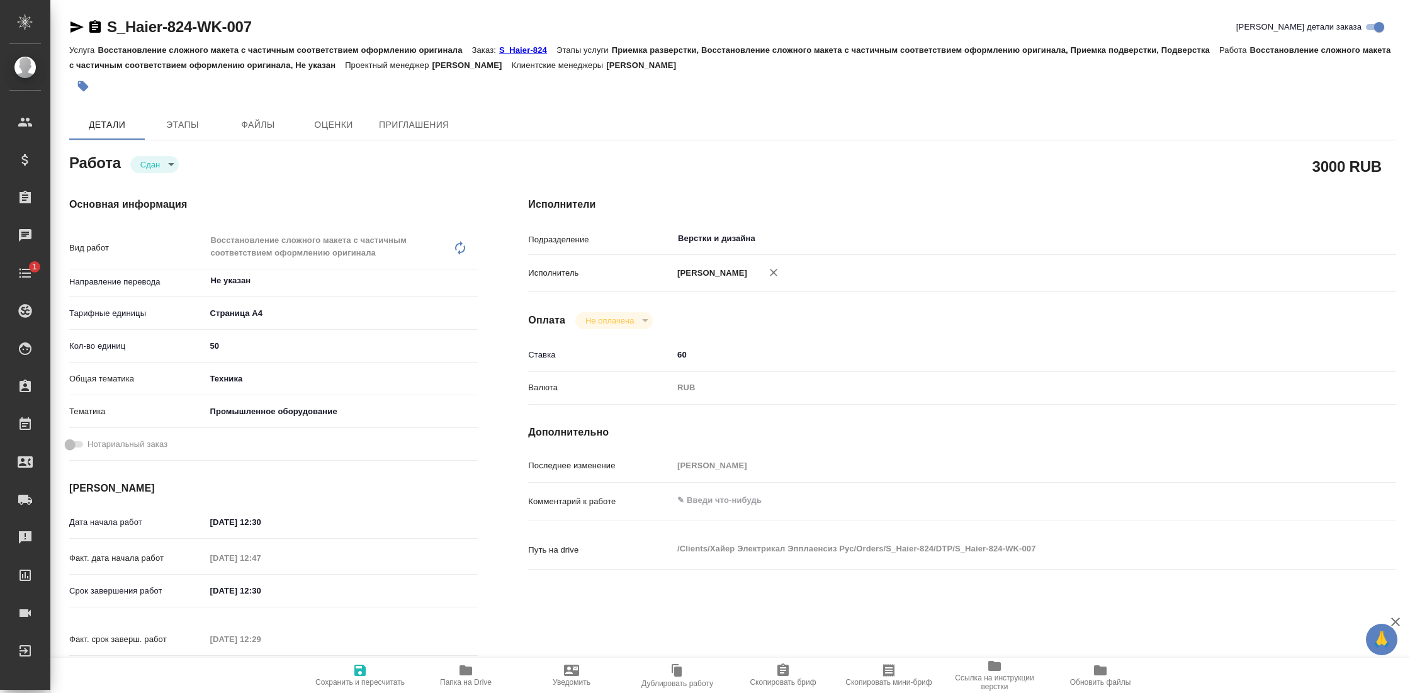
click at [473, 672] on span "Папка на Drive" at bounding box center [466, 675] width 91 height 24
type textarea "x"
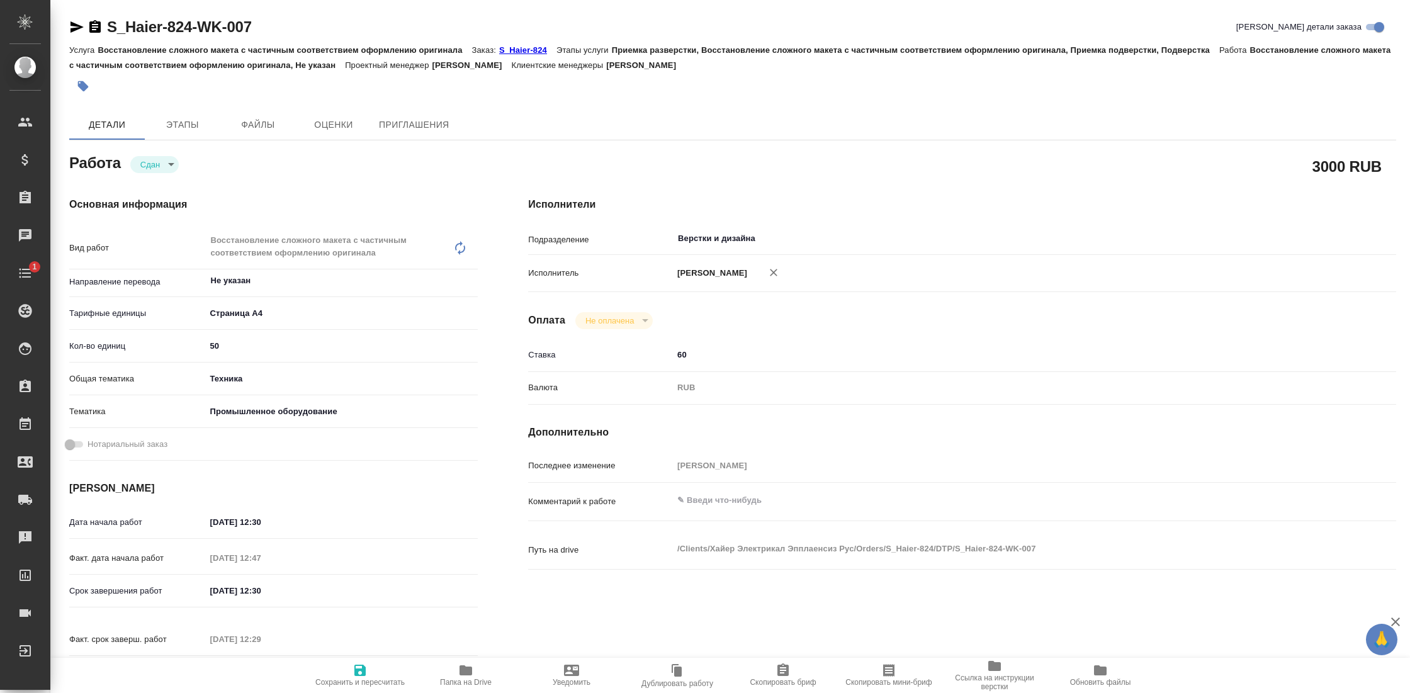
type textarea "x"
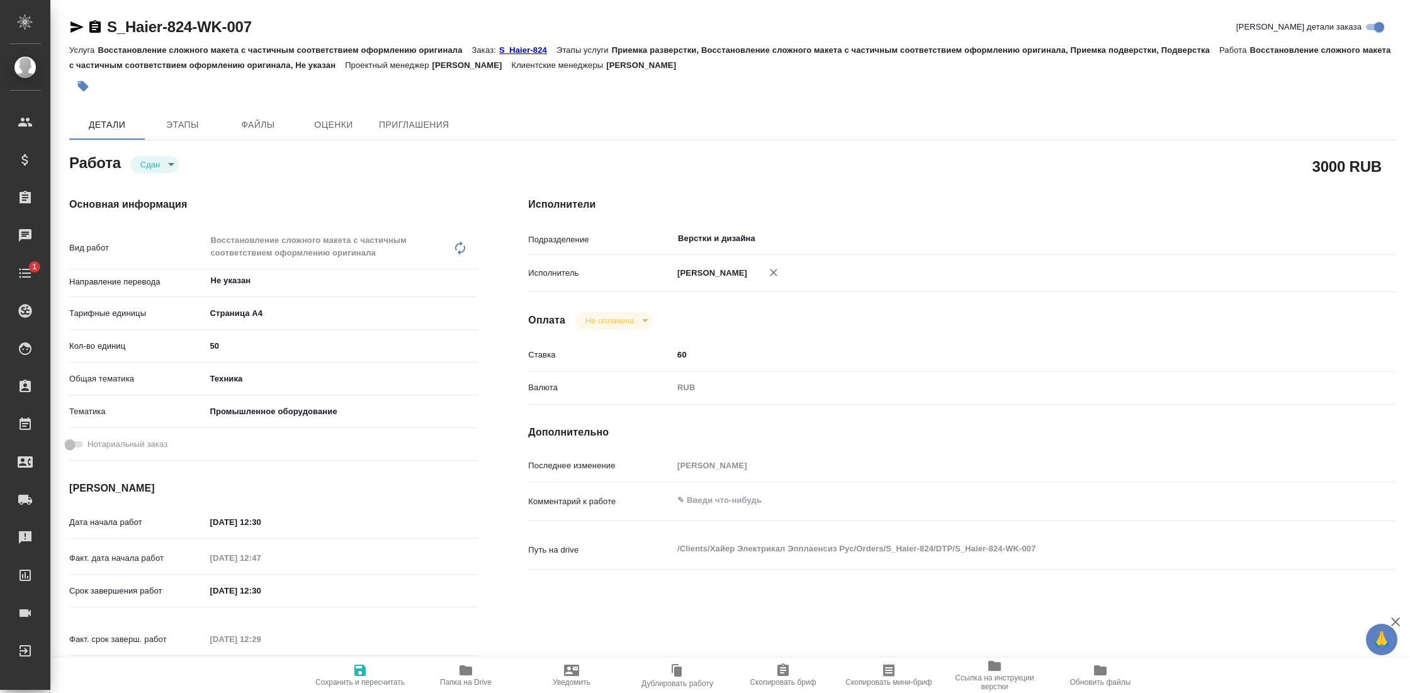
type textarea "x"
